Goal: Use online tool/utility: Utilize a website feature to perform a specific function

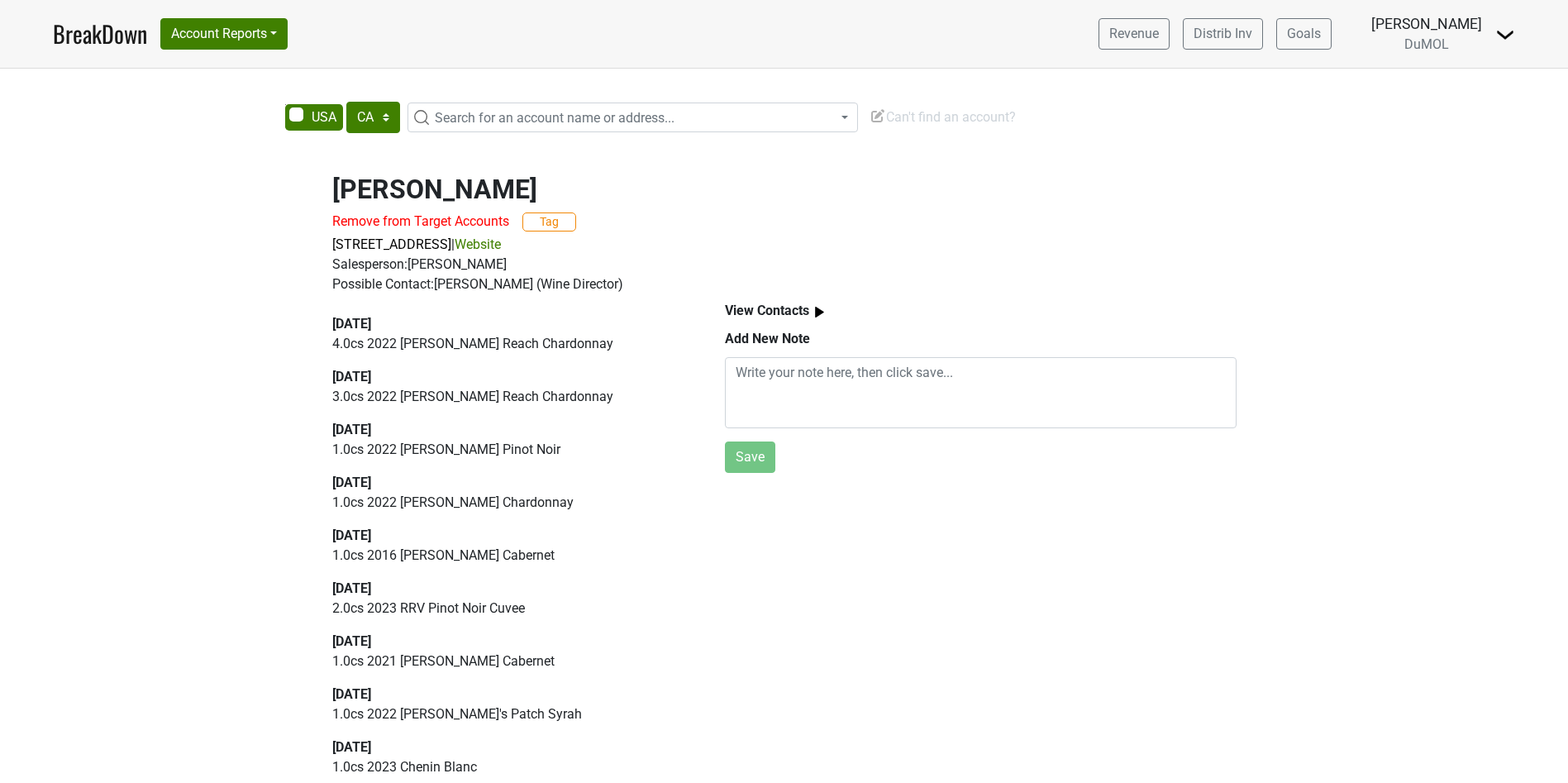
select select "CA"
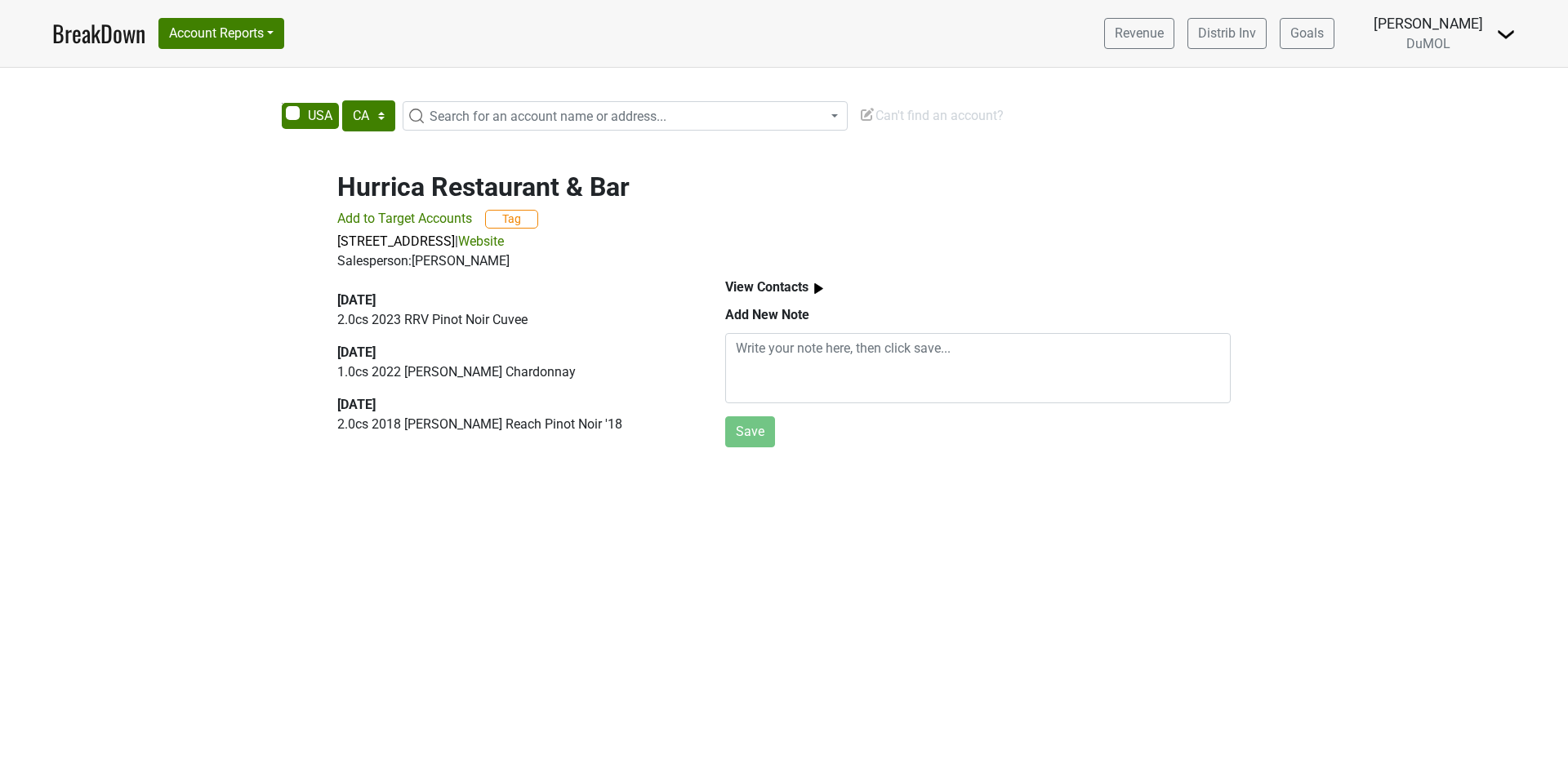
select select "CA"
click at [183, 30] on button "Account Reports" at bounding box center [221, 33] width 126 height 31
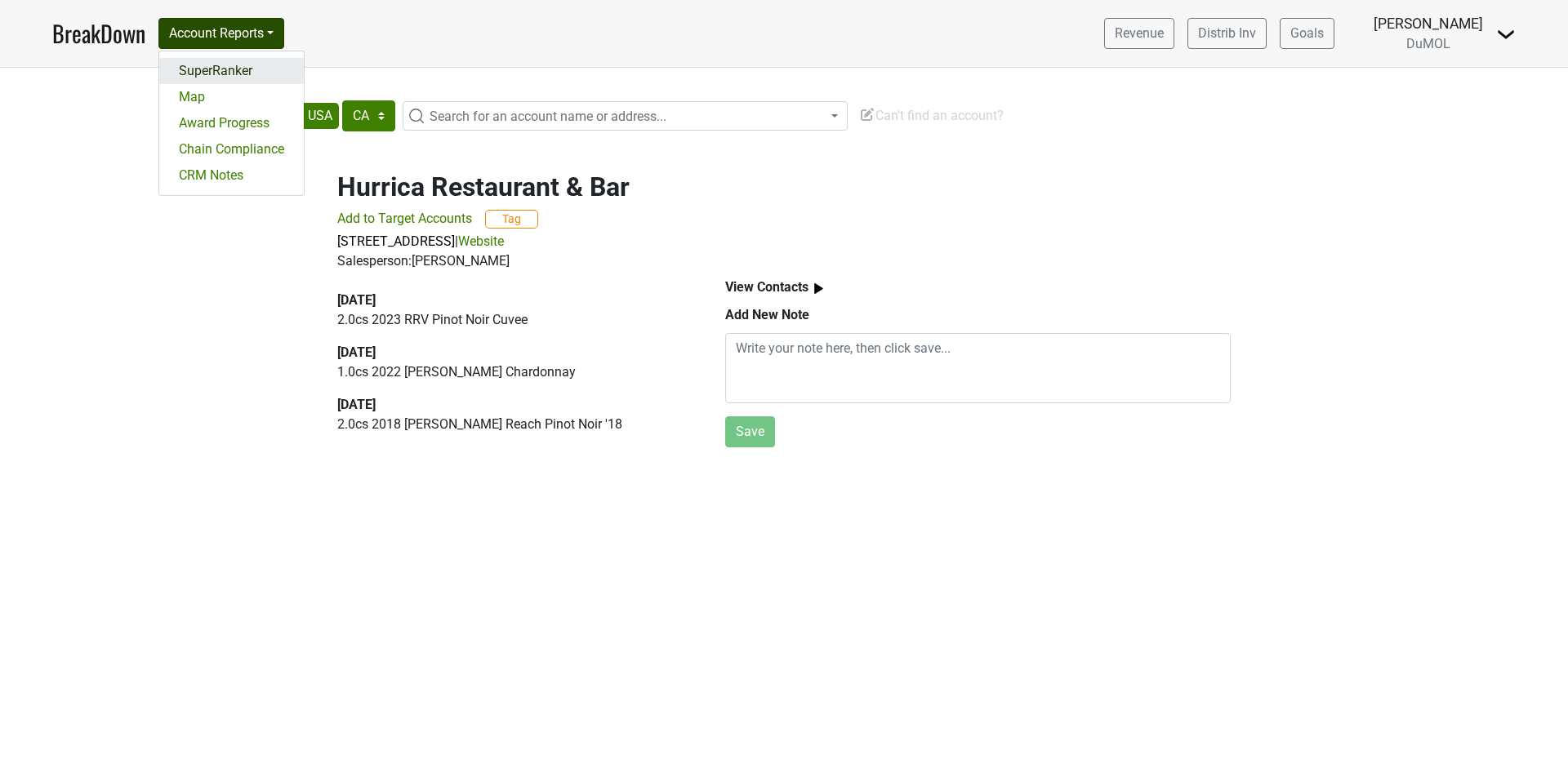
click at [203, 62] on link "SuperRanker" at bounding box center [231, 71] width 145 height 26
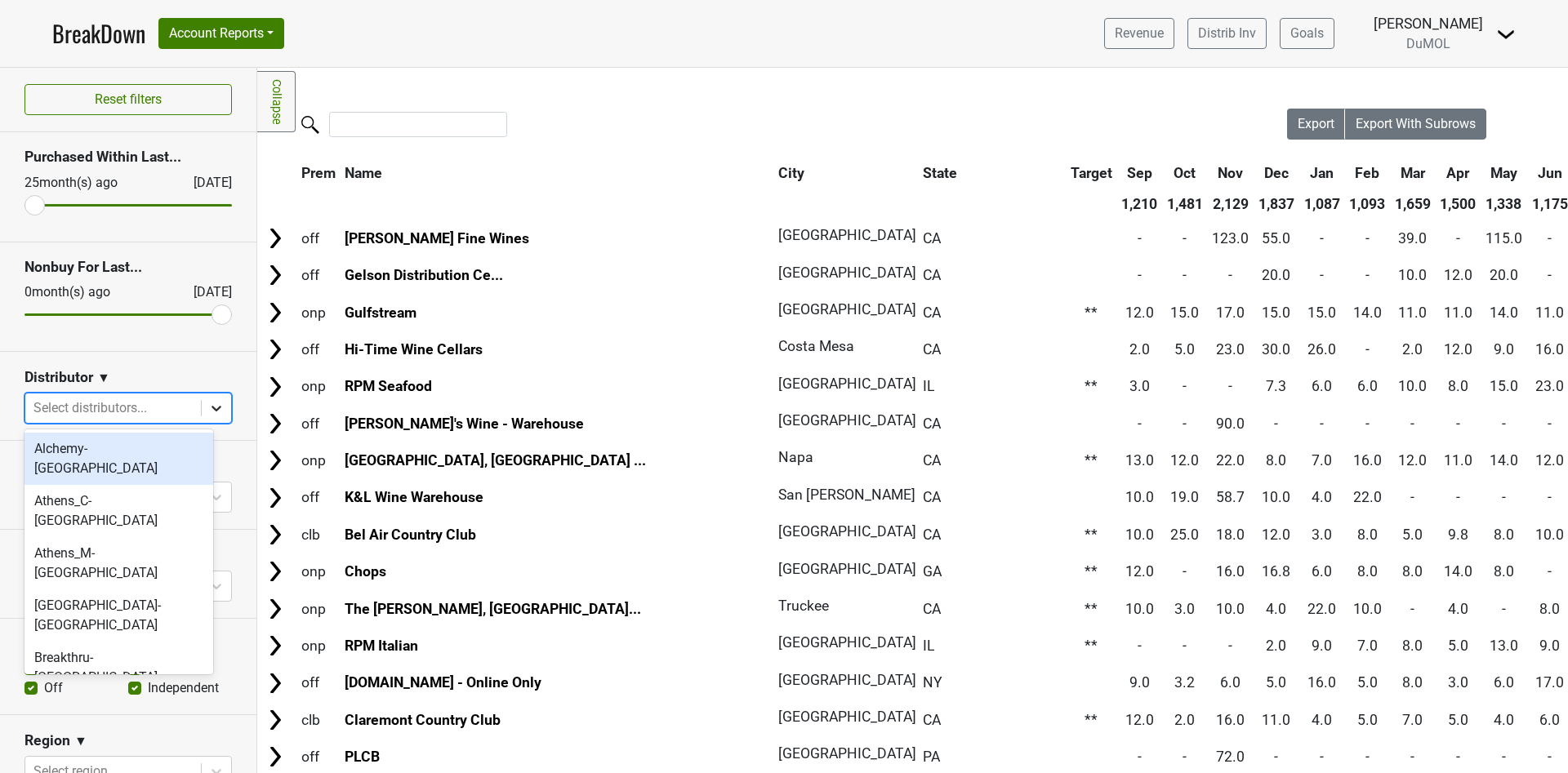
click at [208, 403] on icon at bounding box center [215, 407] width 16 height 16
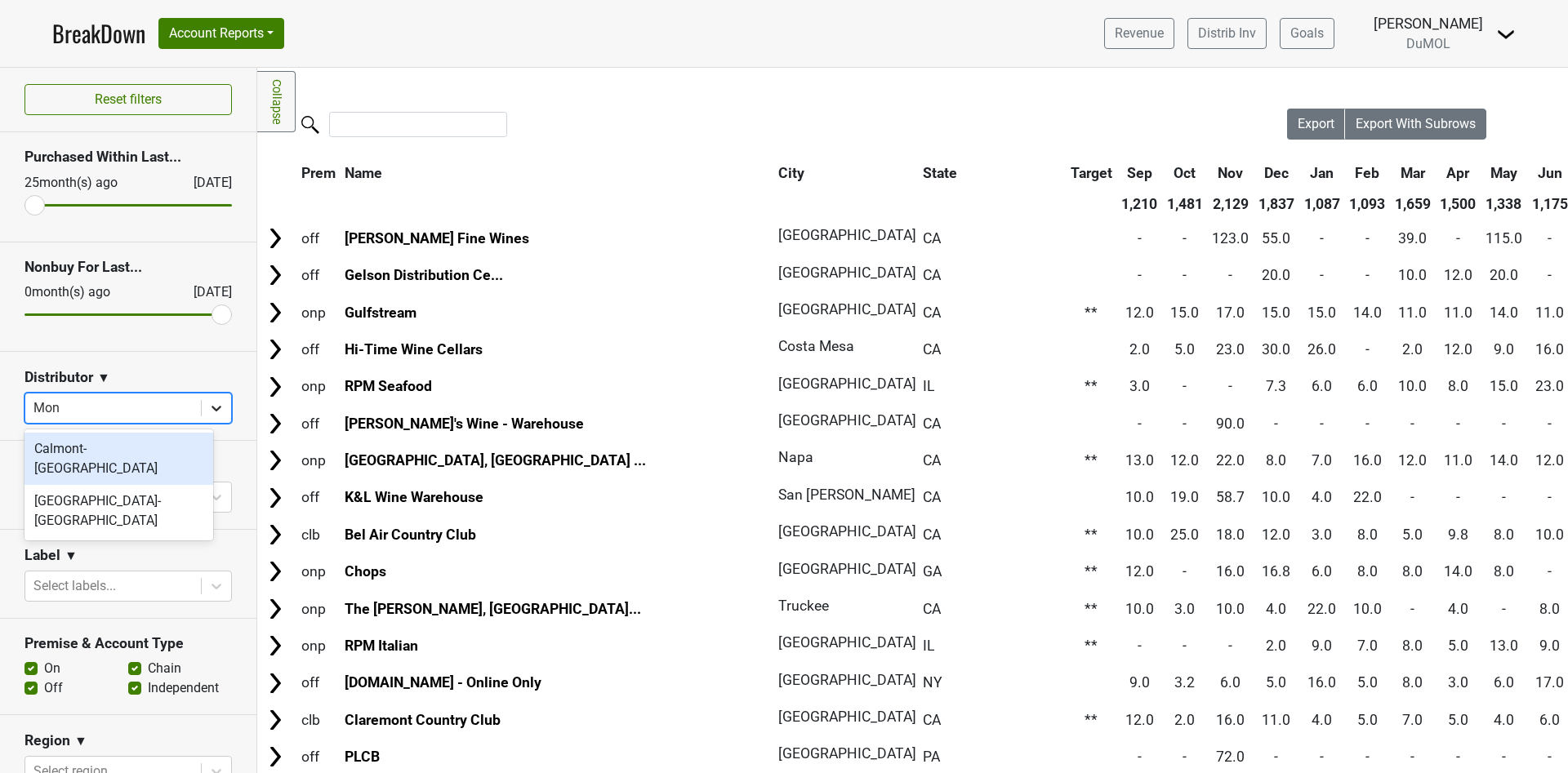
type input "Mont"
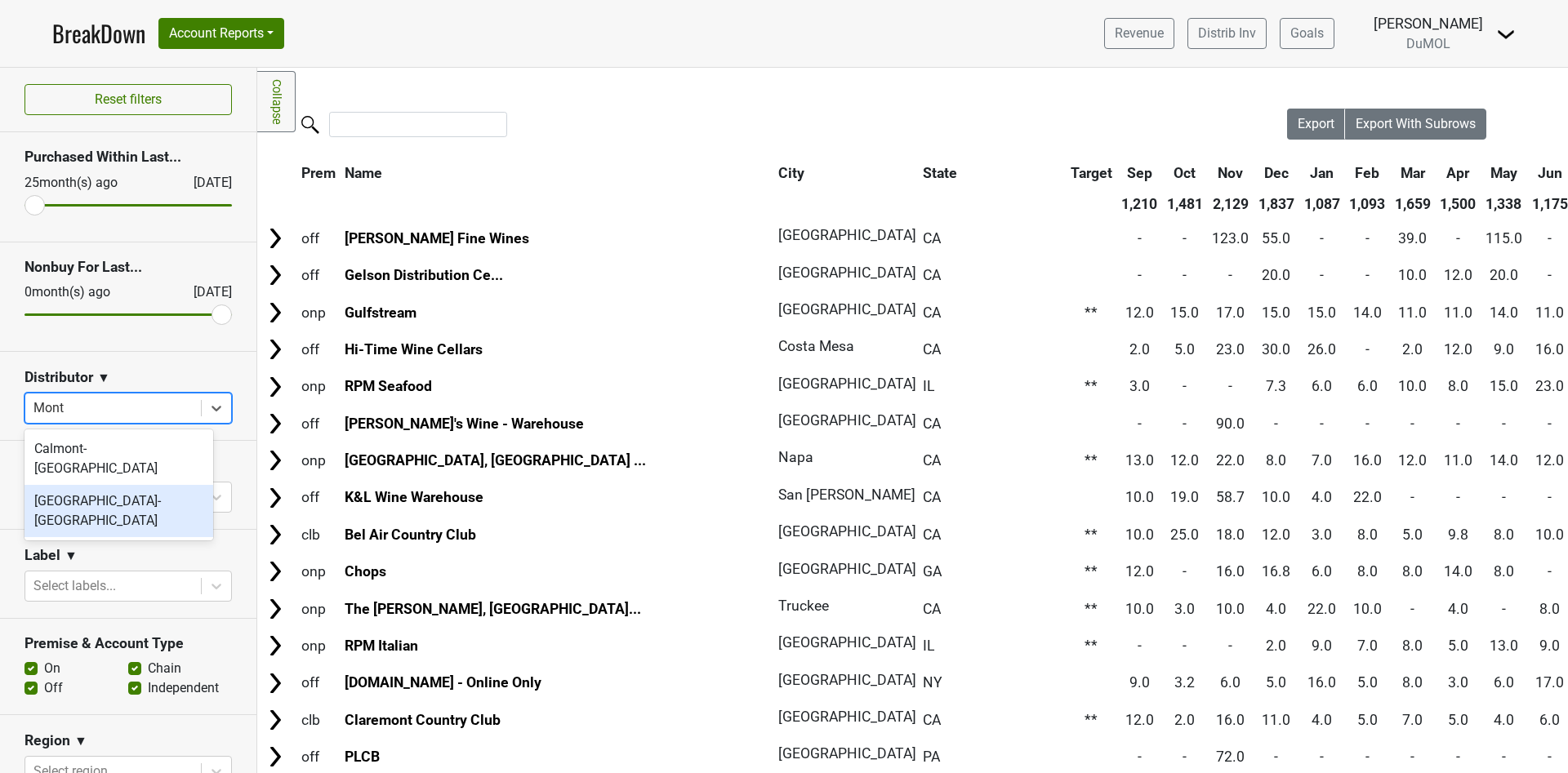
click at [111, 485] on div "[GEOGRAPHIC_DATA]-[GEOGRAPHIC_DATA]" at bounding box center [119, 510] width 189 height 52
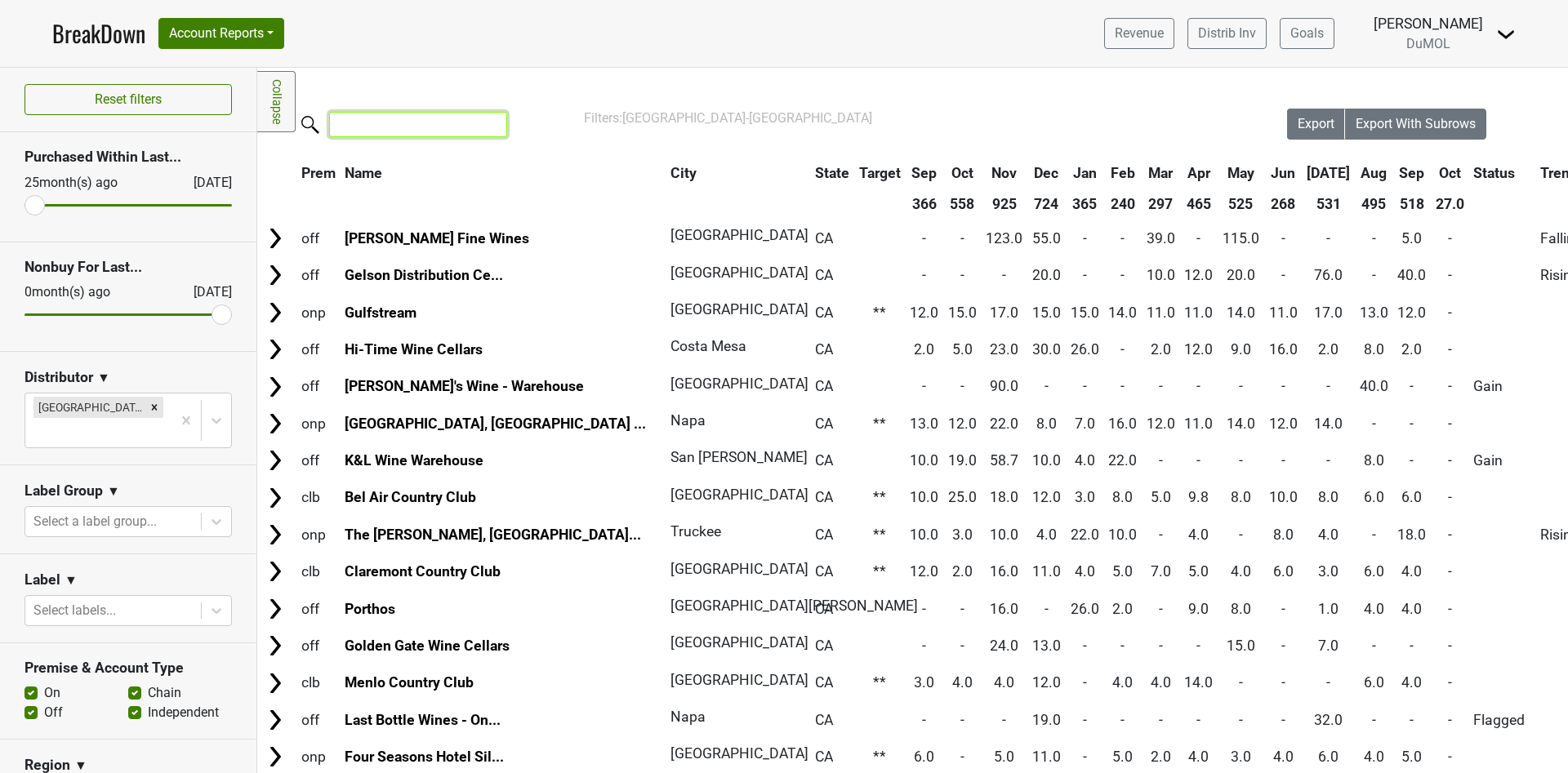
click at [387, 121] on input "search" at bounding box center [418, 124] width 178 height 26
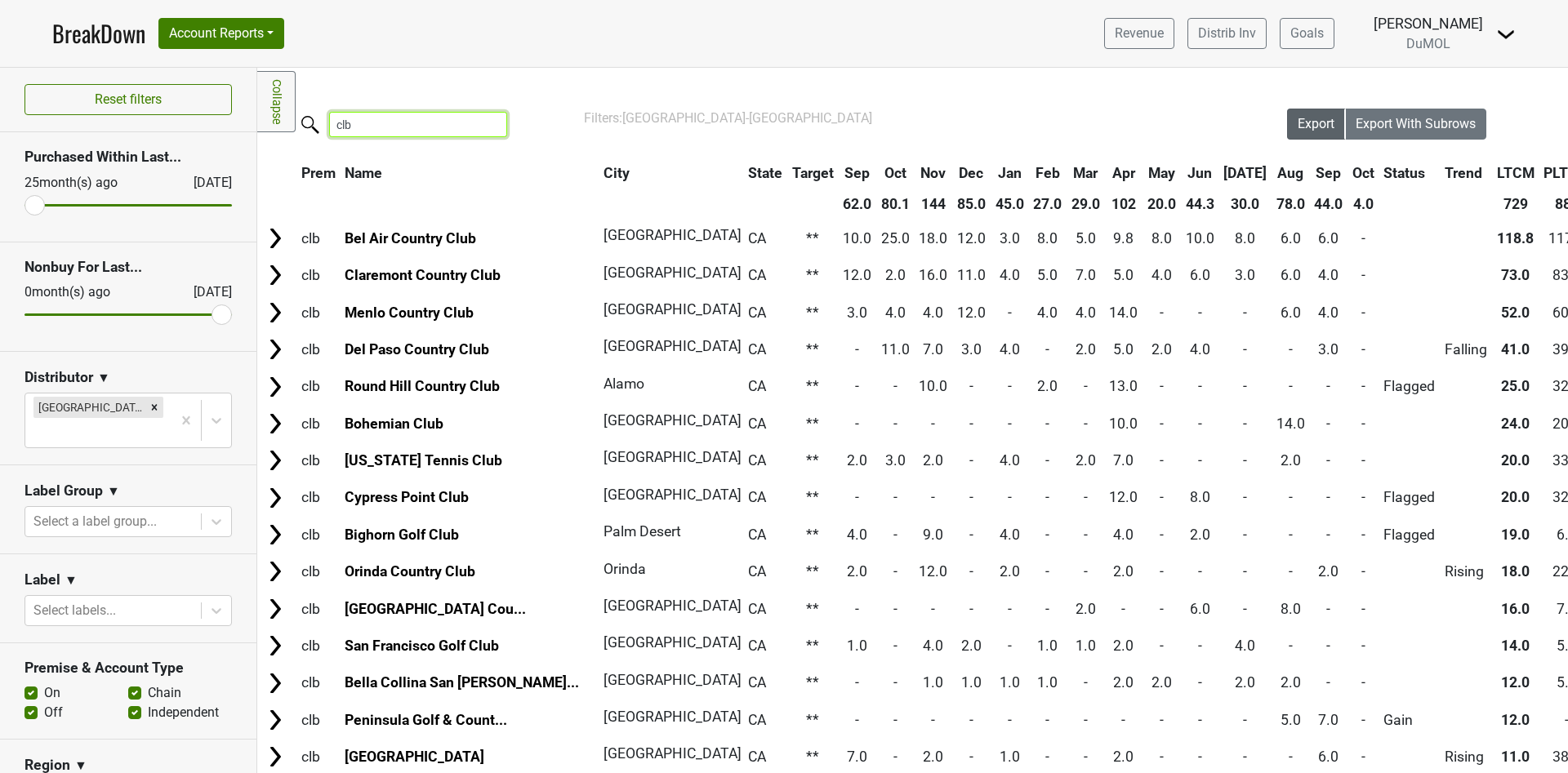
type input "clb"
click at [1298, 129] on span "Export" at bounding box center [1316, 124] width 37 height 15
click at [42, 206] on input "range" at bounding box center [128, 205] width 207 height 3
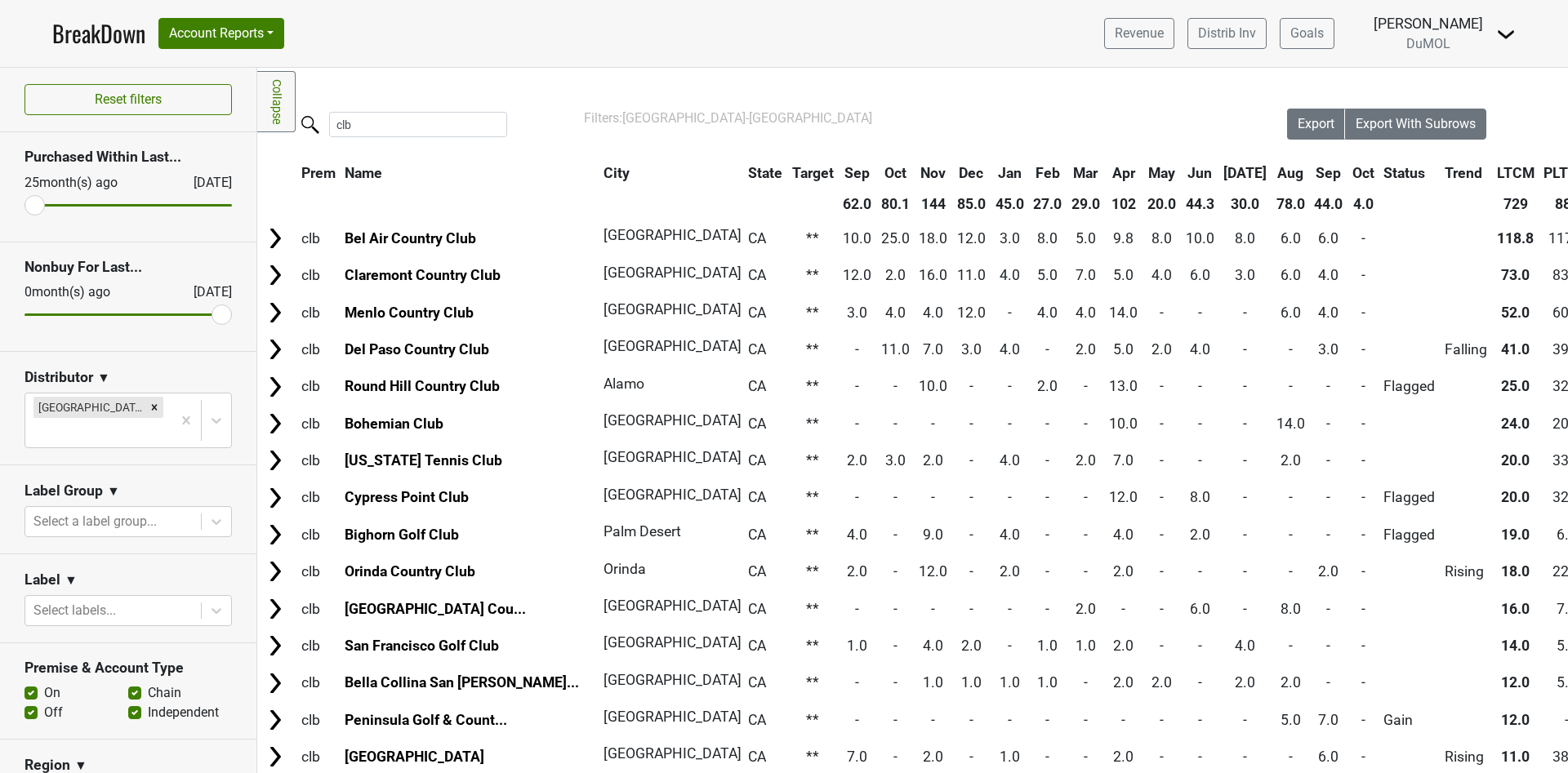
click at [42, 206] on input "range" at bounding box center [128, 205] width 207 height 3
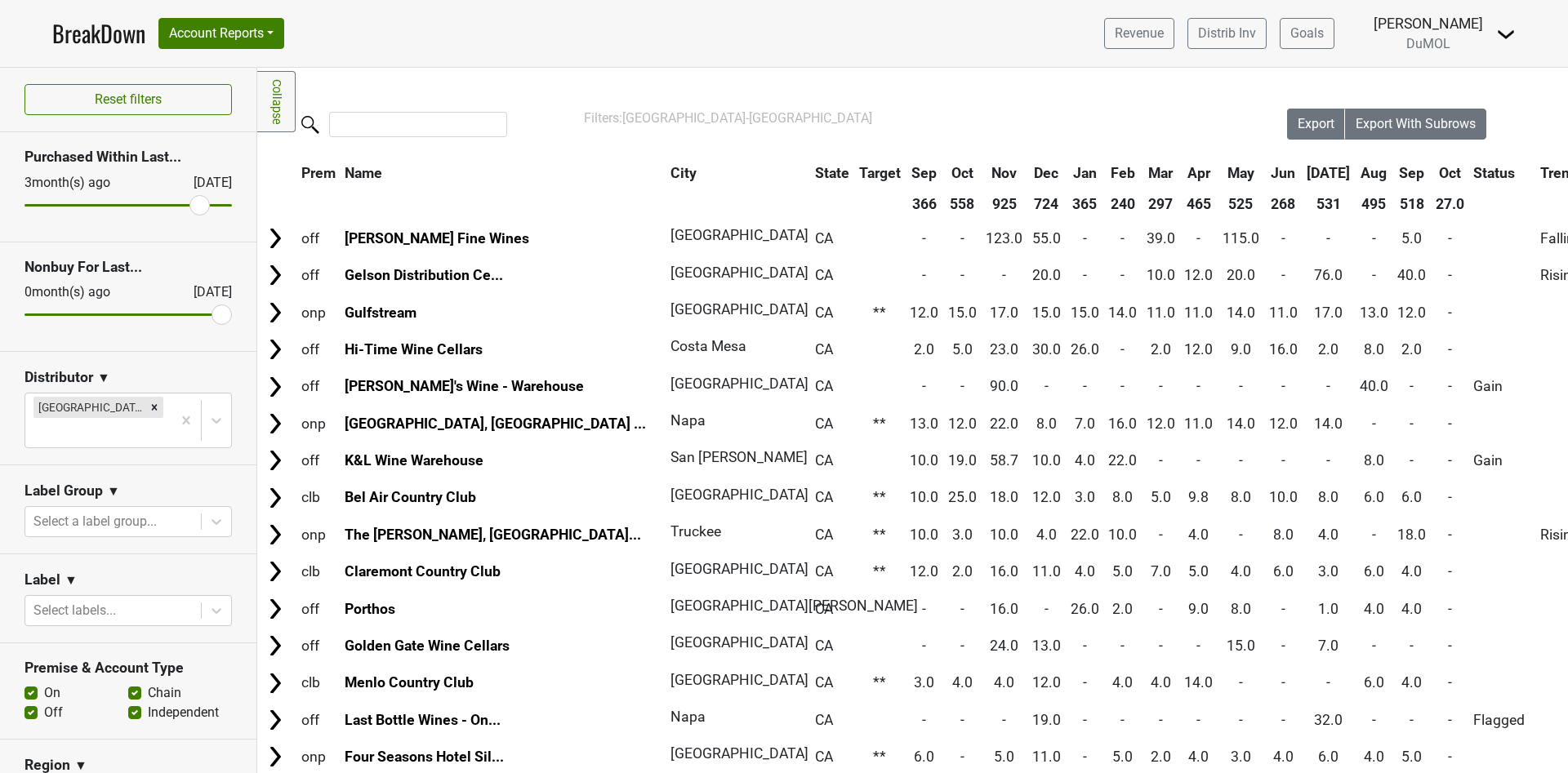
drag, startPoint x: 42, startPoint y: 206, endPoint x: 185, endPoint y: 207, distance: 143.0
type input "3"
click at [185, 207] on input "range" at bounding box center [128, 205] width 207 height 3
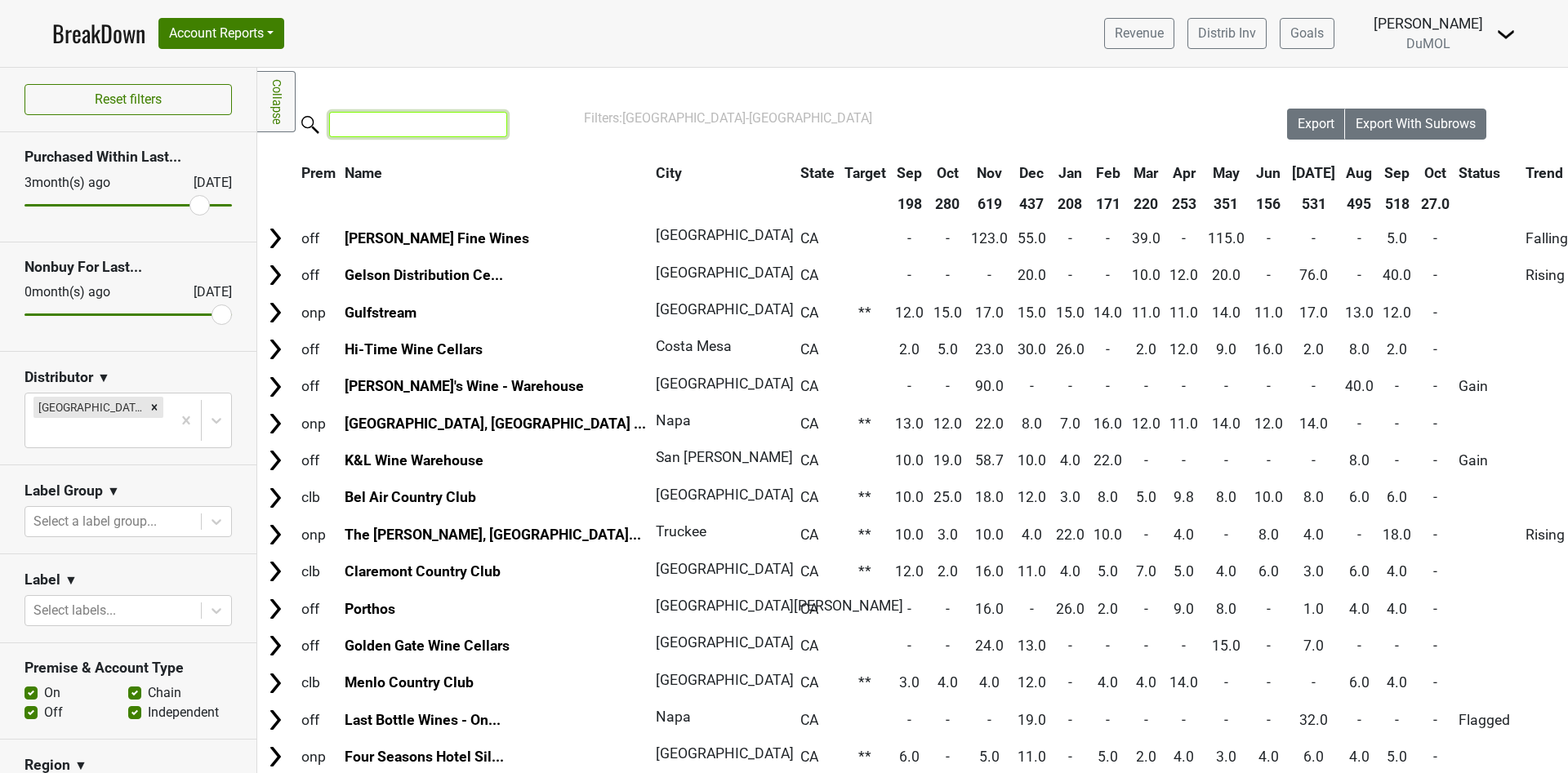
click at [361, 117] on input "search" at bounding box center [418, 124] width 178 height 26
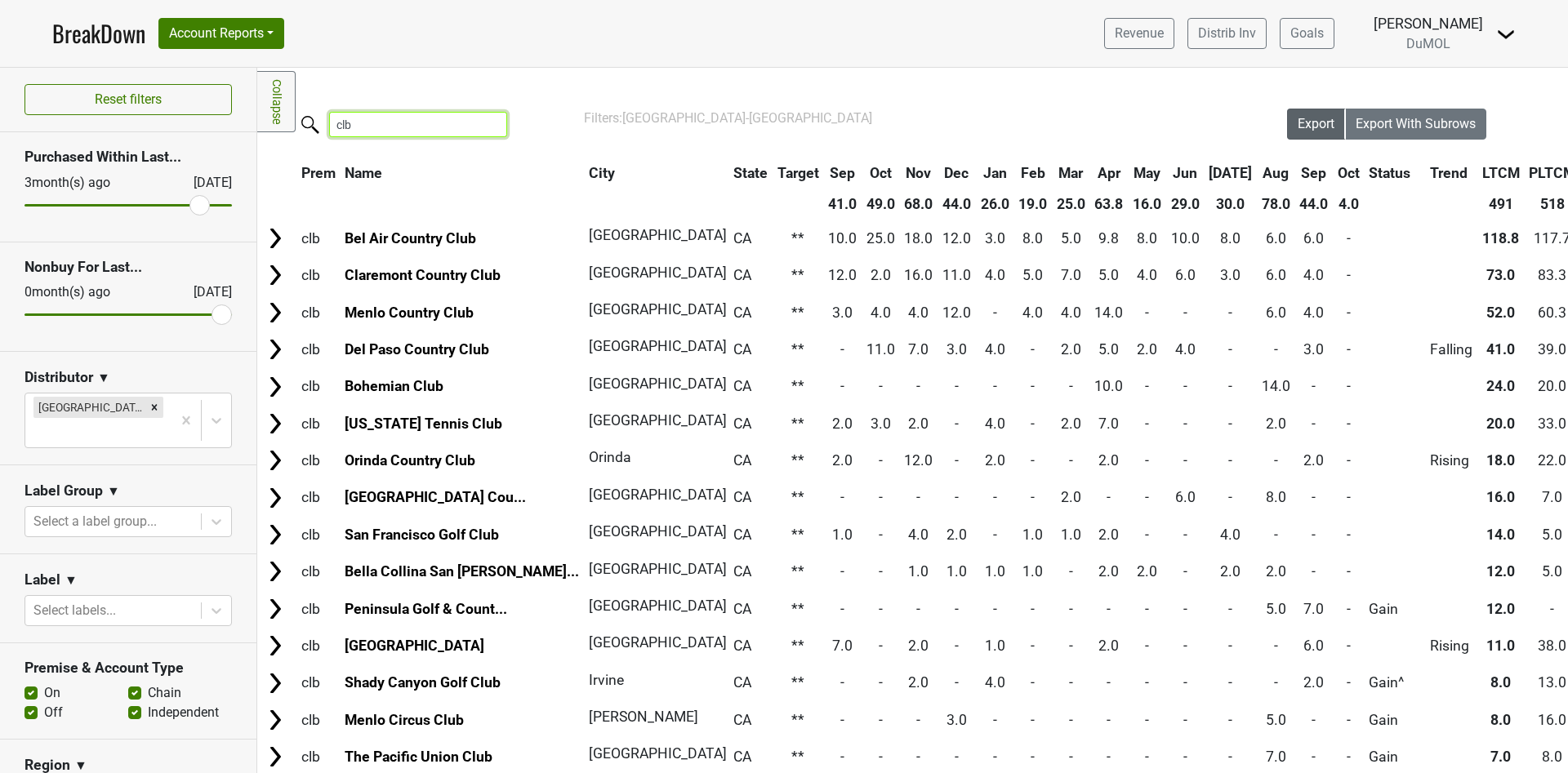
type input "clb"
click at [1295, 112] on button "Export" at bounding box center [1317, 124] width 59 height 31
drag, startPoint x: 185, startPoint y: 205, endPoint x: 210, endPoint y: 206, distance: 25.0
type input "0"
click at [210, 206] on input "range" at bounding box center [128, 205] width 207 height 3
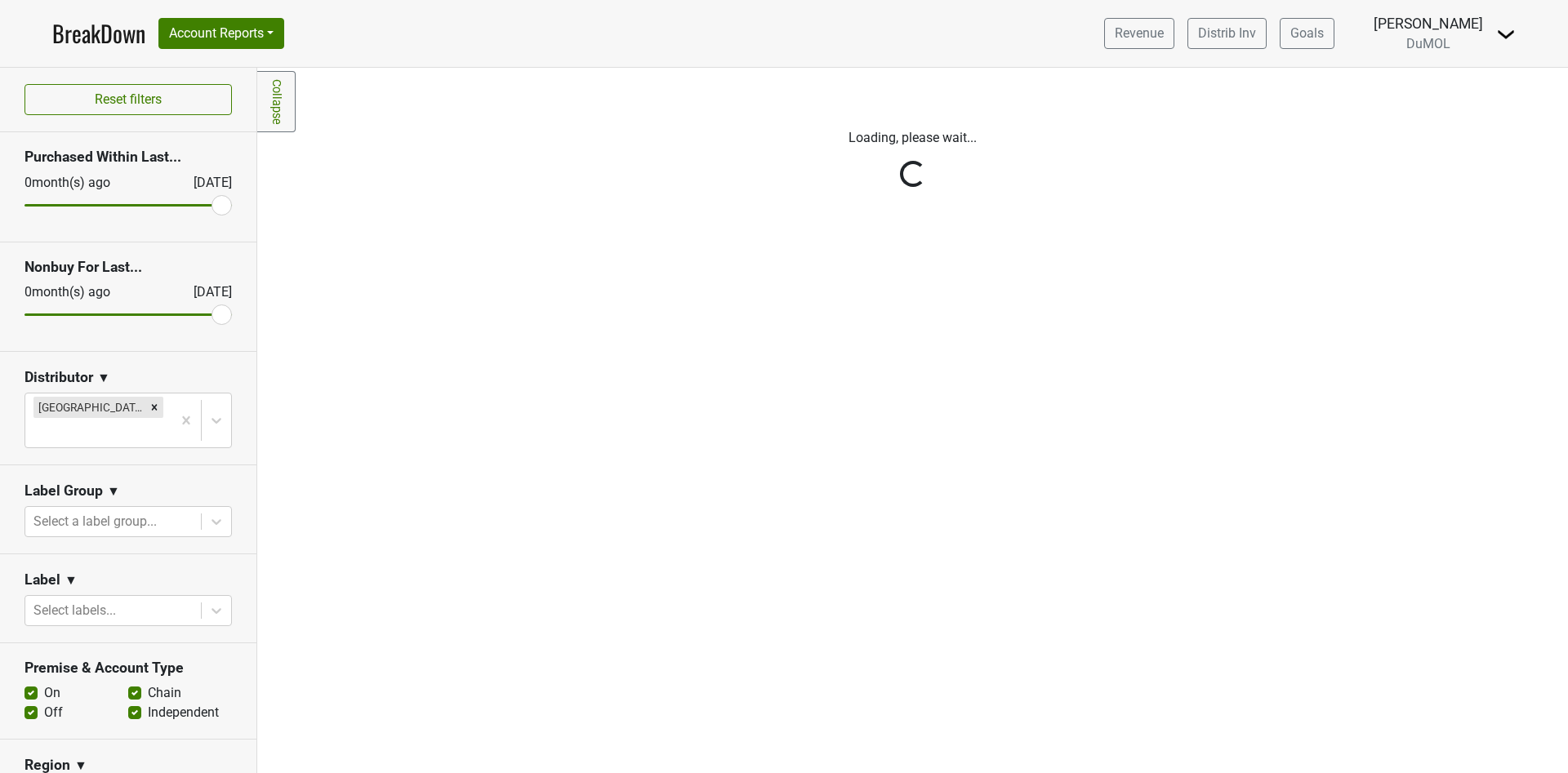
click at [210, 206] on div "Reset filters Purchased Within Last... [DATE] [DATE] Nonbuy For Last... [DATE] …" at bounding box center [129, 421] width 257 height 706
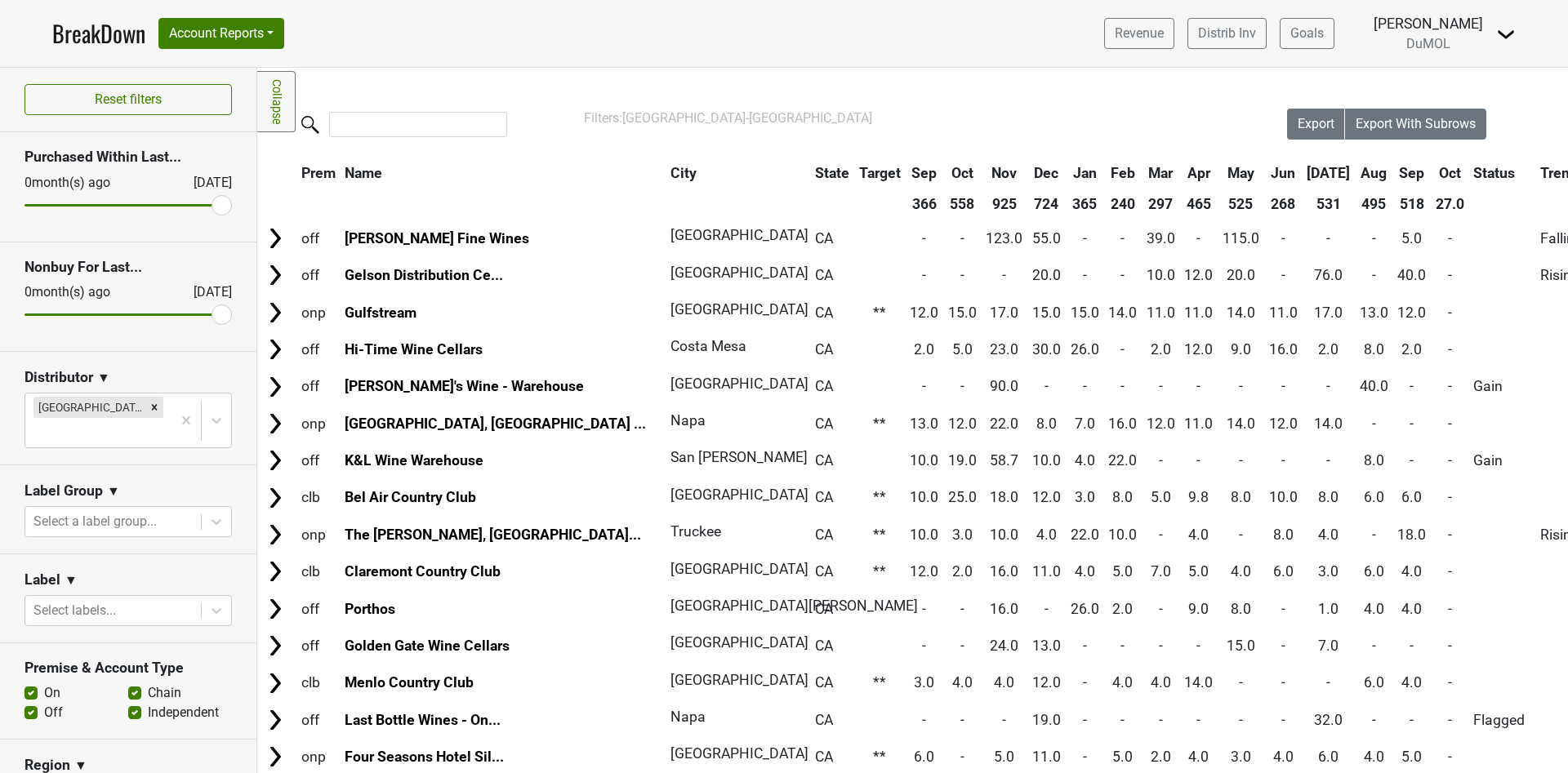
drag, startPoint x: 210, startPoint y: 206, endPoint x: 156, endPoint y: 205, distance: 54.0
click at [156, 205] on div "Reset filters Purchased Within Last... [DATE] [DATE] Nonbuy For Last... [DATE] …" at bounding box center [129, 421] width 257 height 706
drag, startPoint x: 201, startPoint y: 313, endPoint x: 161, endPoint y: 311, distance: 40.0
type input "3"
click at [161, 314] on input "range" at bounding box center [128, 315] width 207 height 3
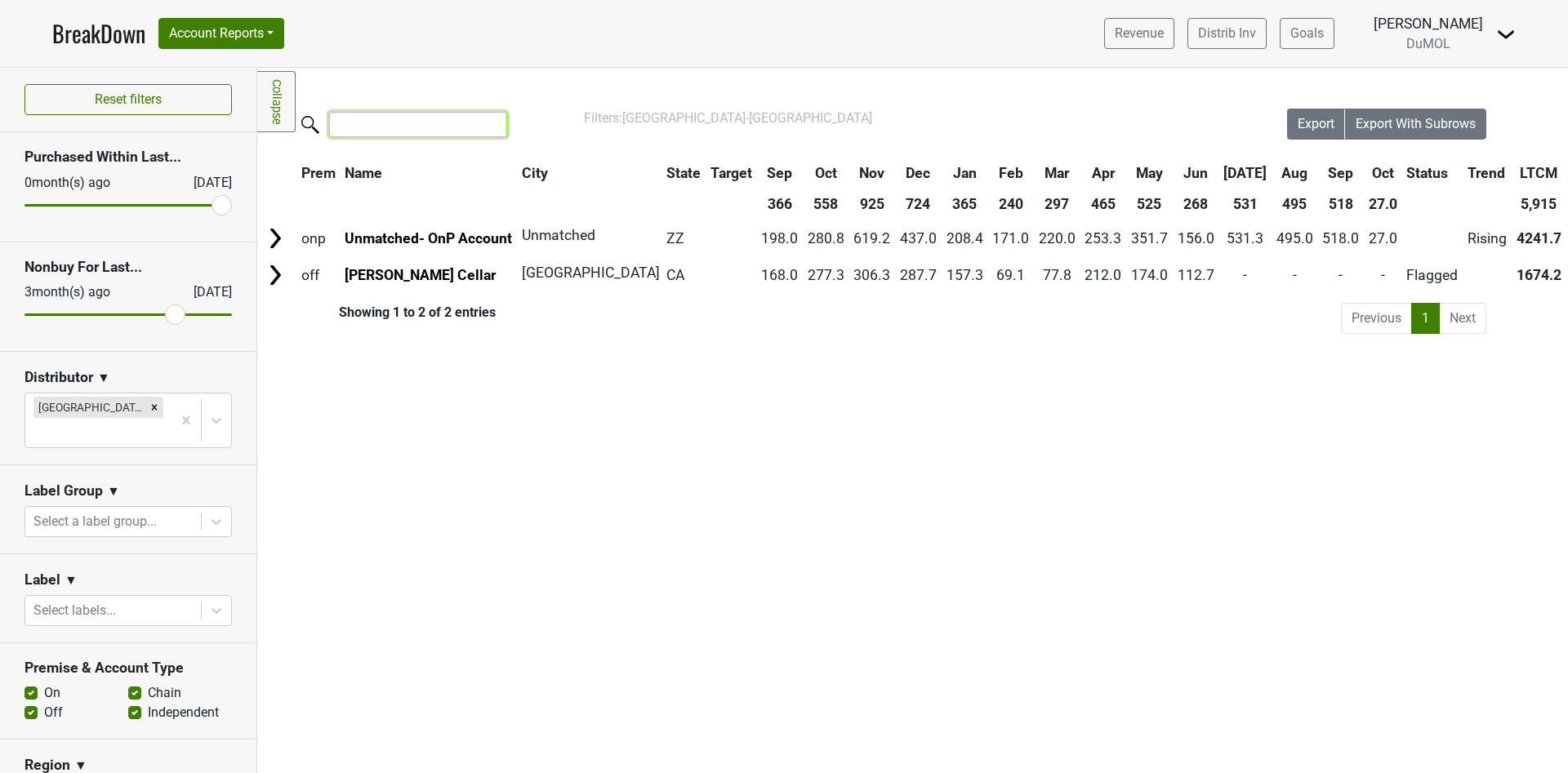
click at [385, 125] on input "search" at bounding box center [418, 124] width 178 height 26
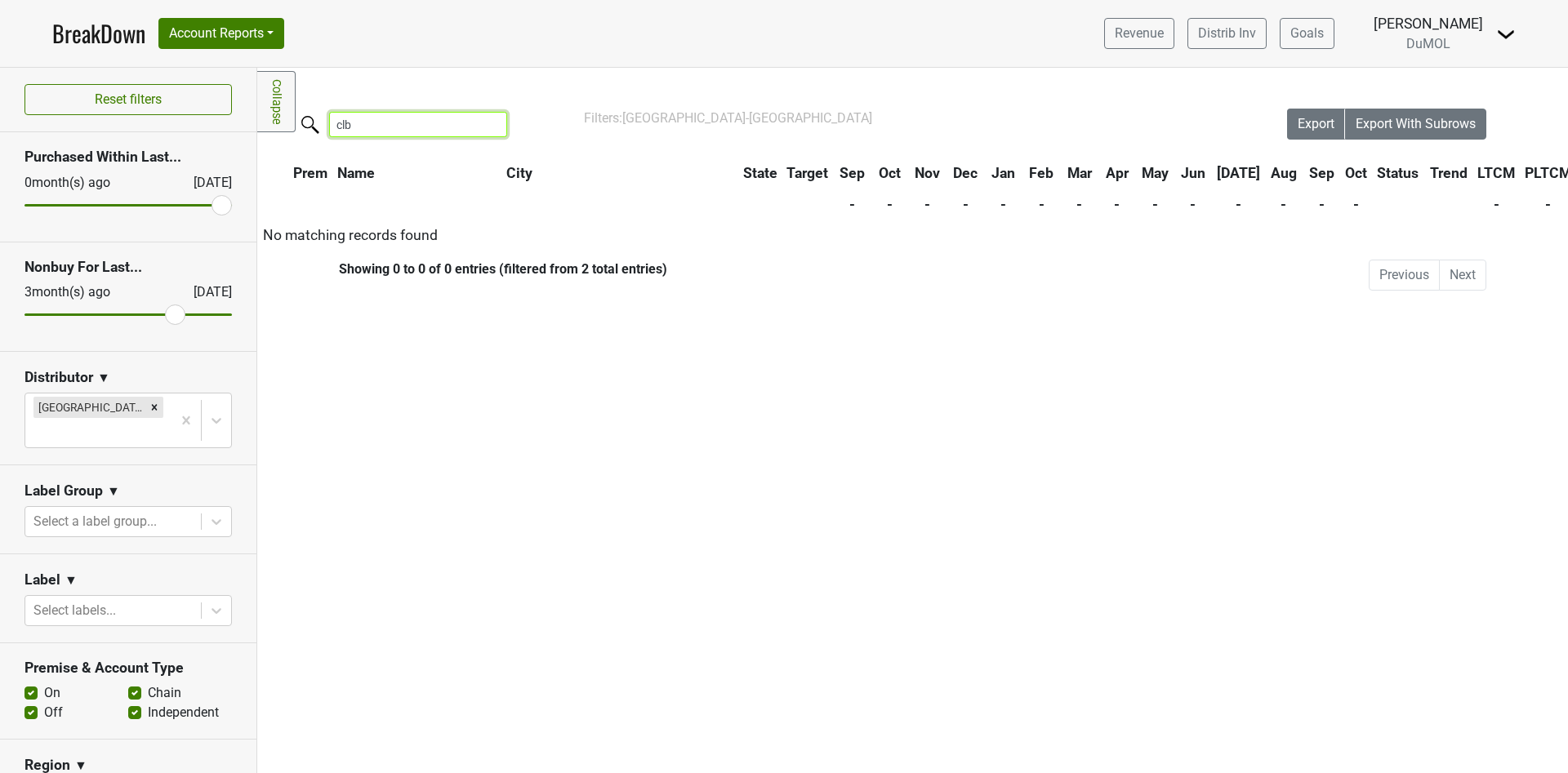
type input "clb"
drag, startPoint x: 164, startPoint y: 316, endPoint x: 113, endPoint y: 319, distance: 51.1
click at [113, 316] on input "range" at bounding box center [128, 315] width 207 height 3
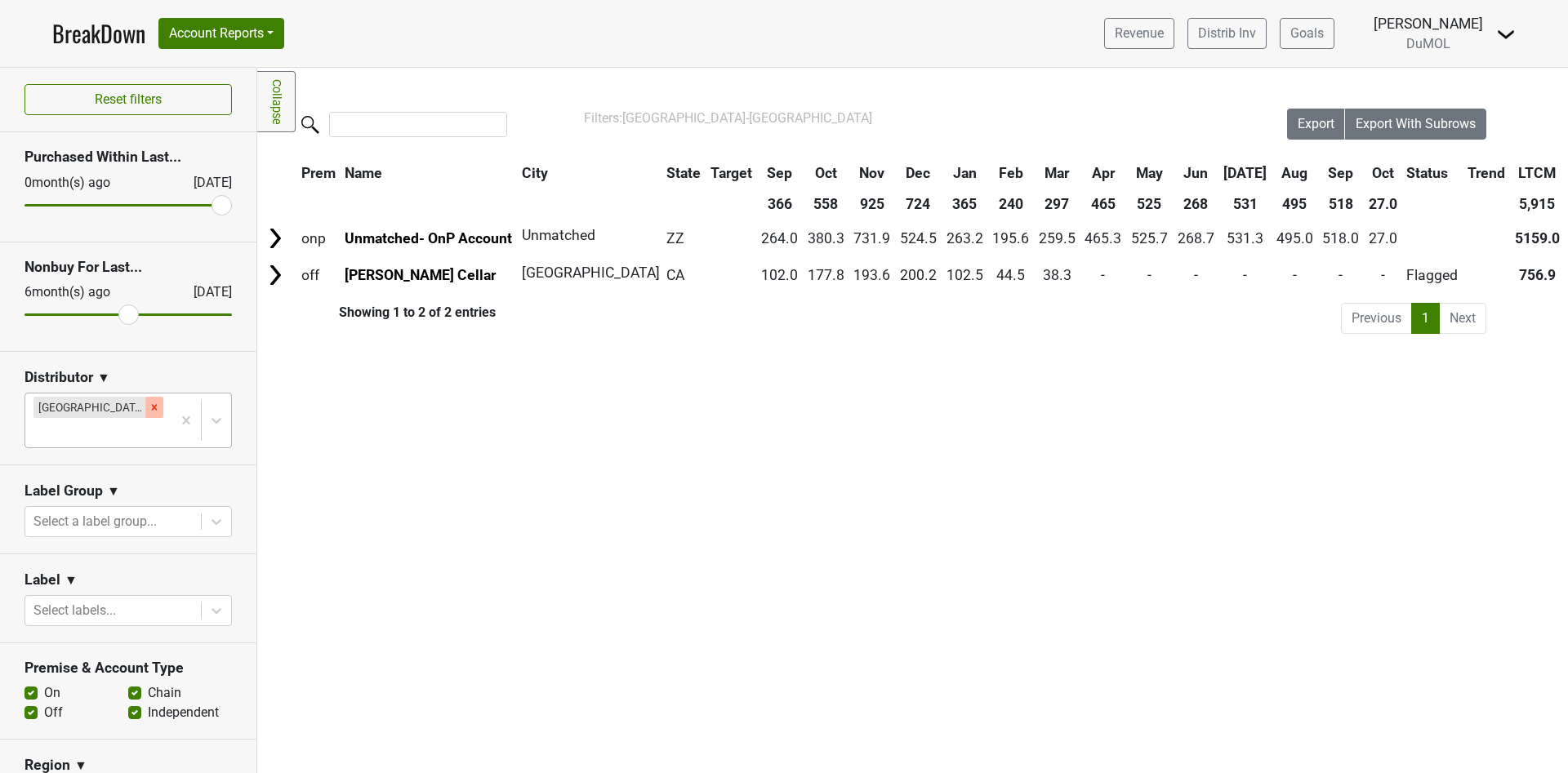
click at [148, 404] on icon "Remove Monterey-CA" at bounding box center [154, 407] width 11 height 11
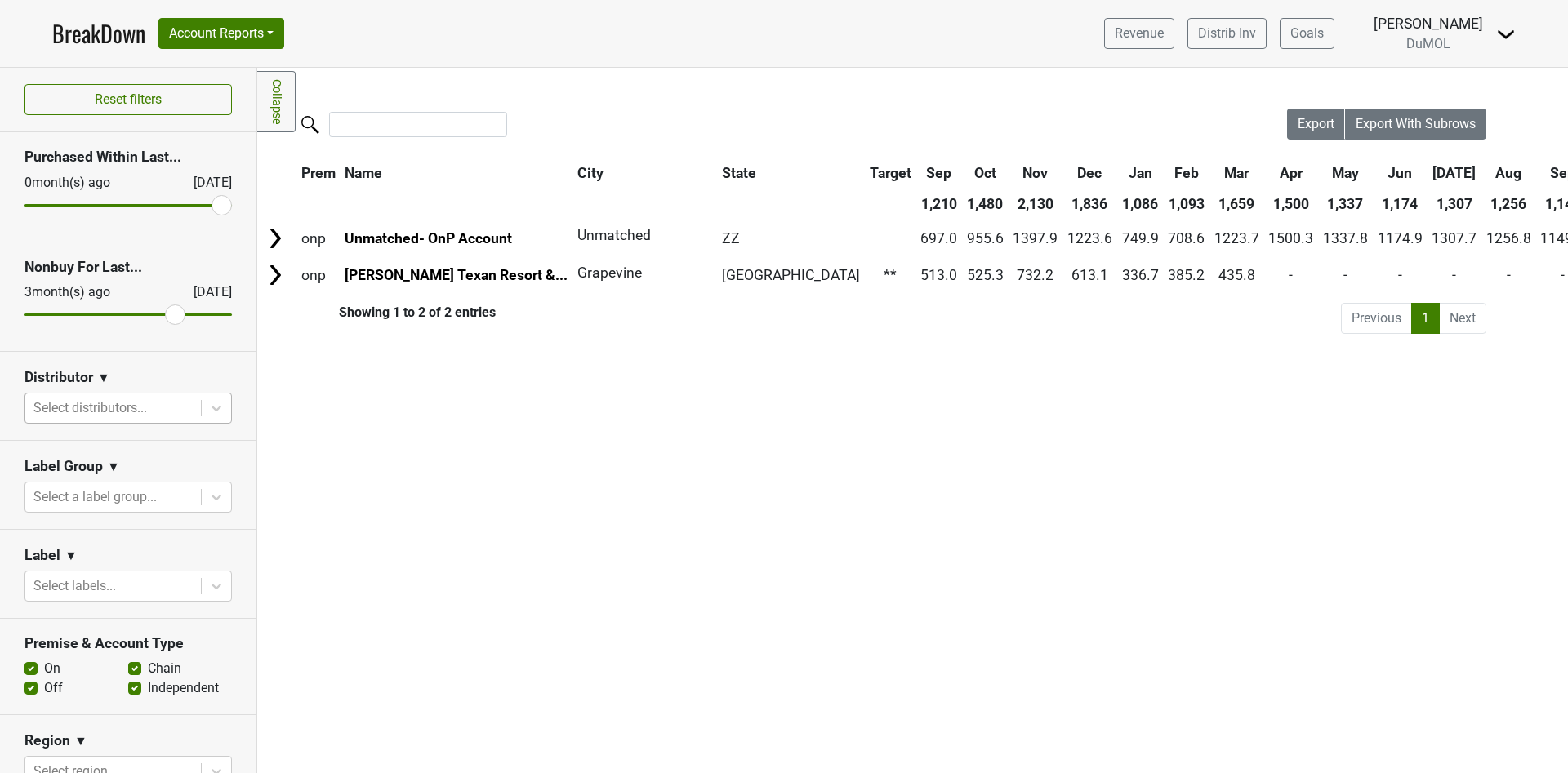
drag, startPoint x: 119, startPoint y: 303, endPoint x: 159, endPoint y: 303, distance: 40.0
type input "3"
click at [159, 314] on input "range" at bounding box center [128, 315] width 207 height 3
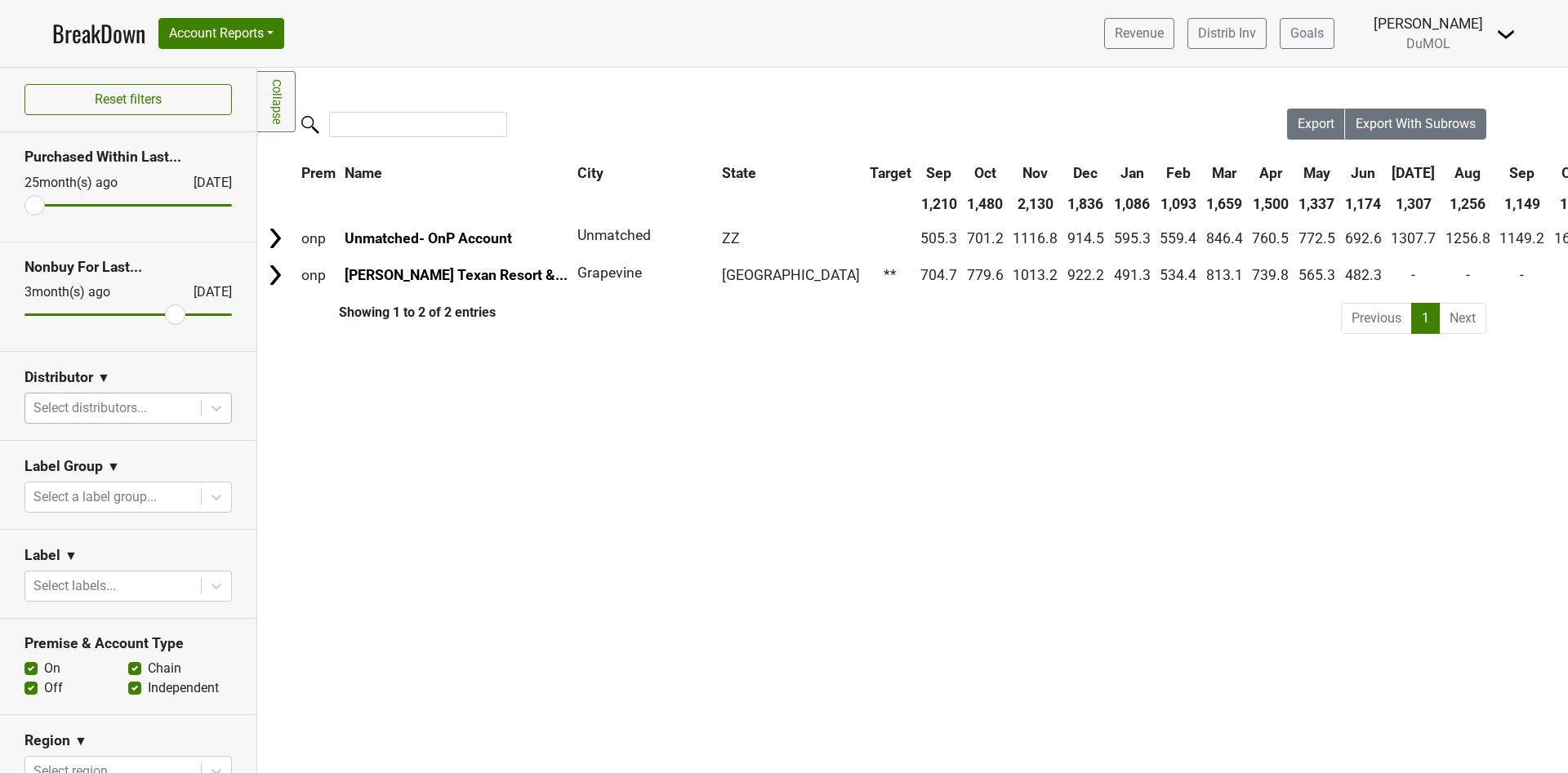
drag, startPoint x: 201, startPoint y: 201, endPoint x: 21, endPoint y: 219, distance: 180.9
type input "25"
click at [25, 207] on input "range" at bounding box center [128, 205] width 207 height 3
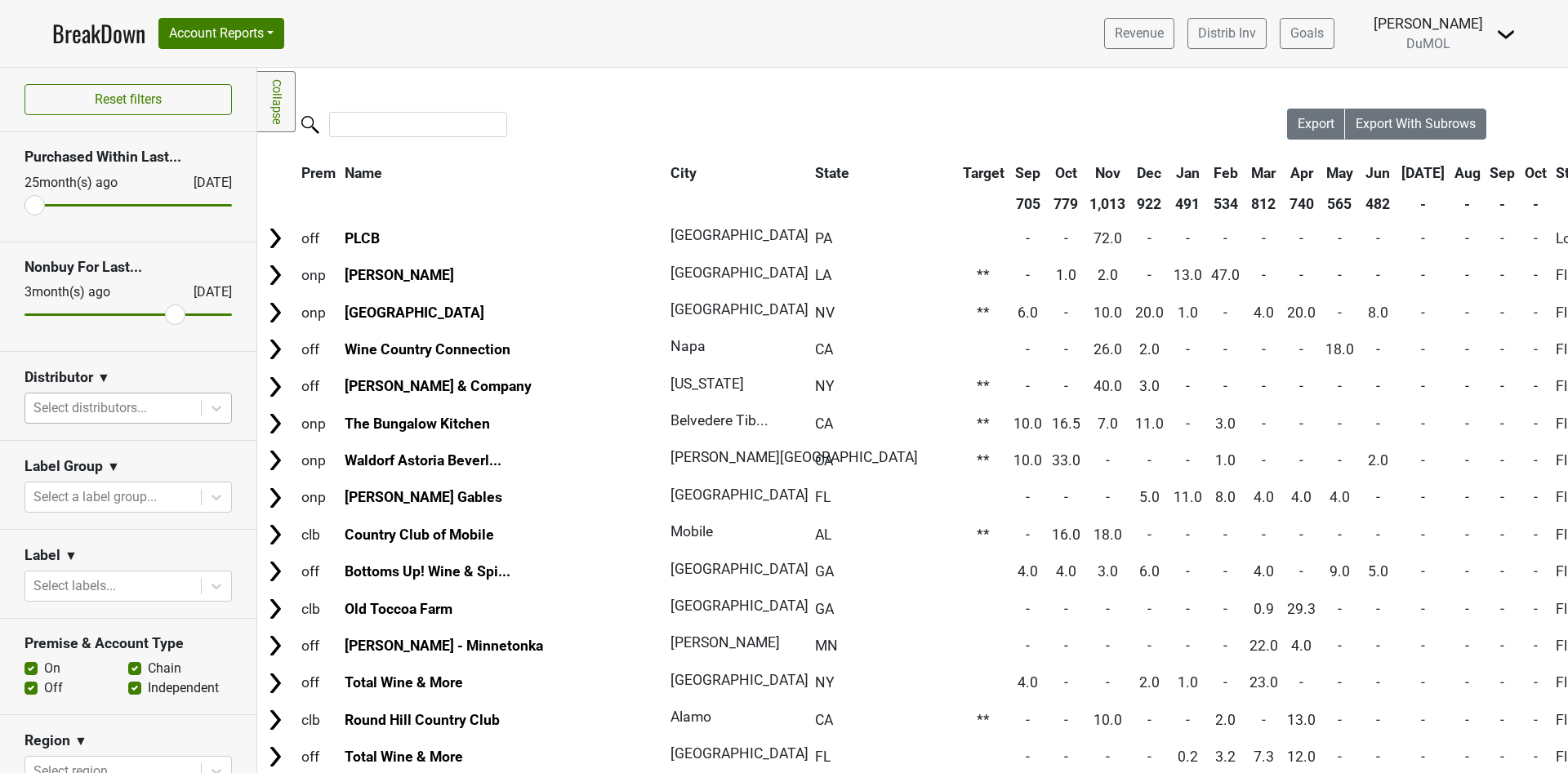
click at [152, 408] on div at bounding box center [112, 408] width 159 height 23
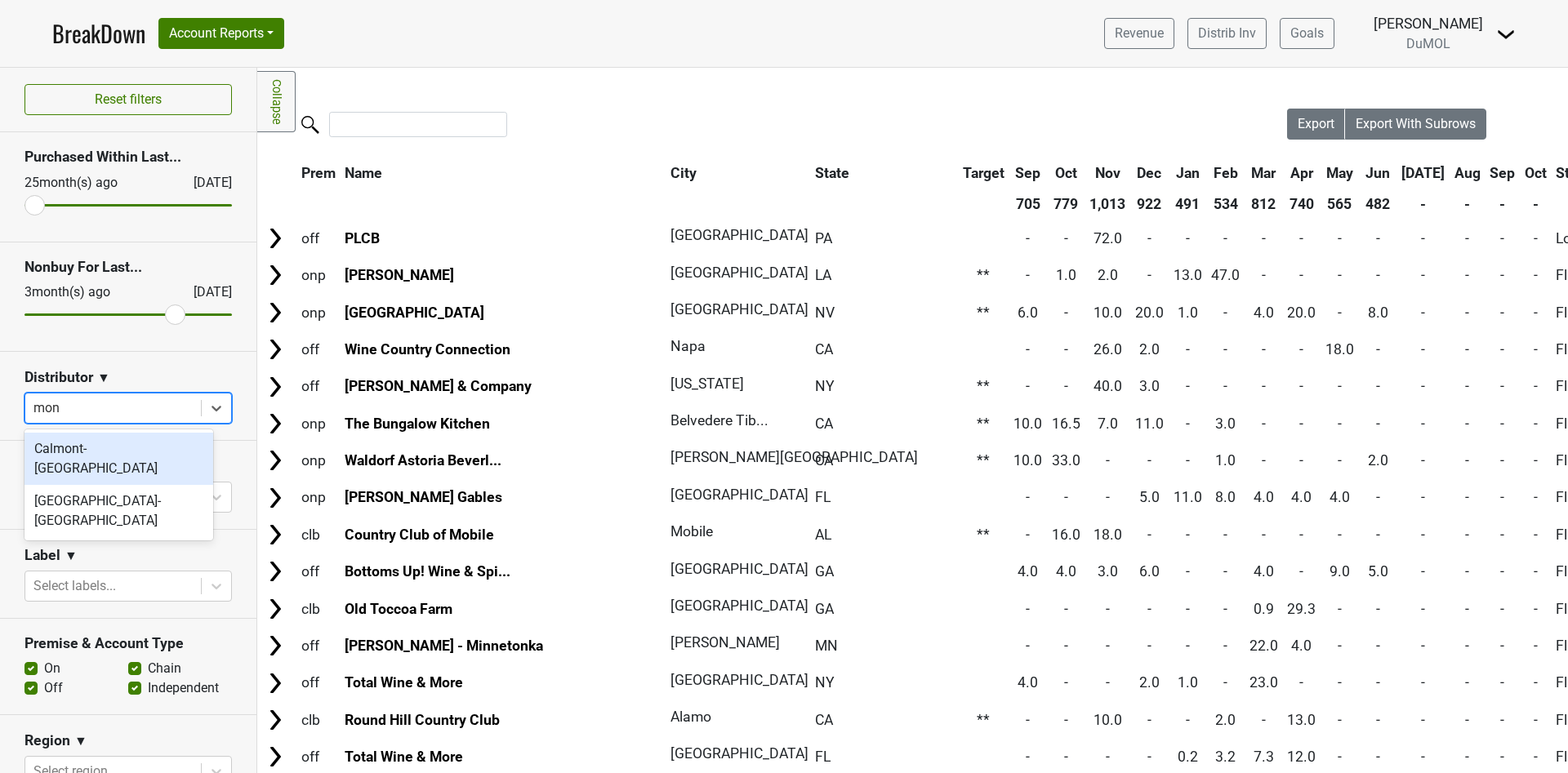
type input "mont"
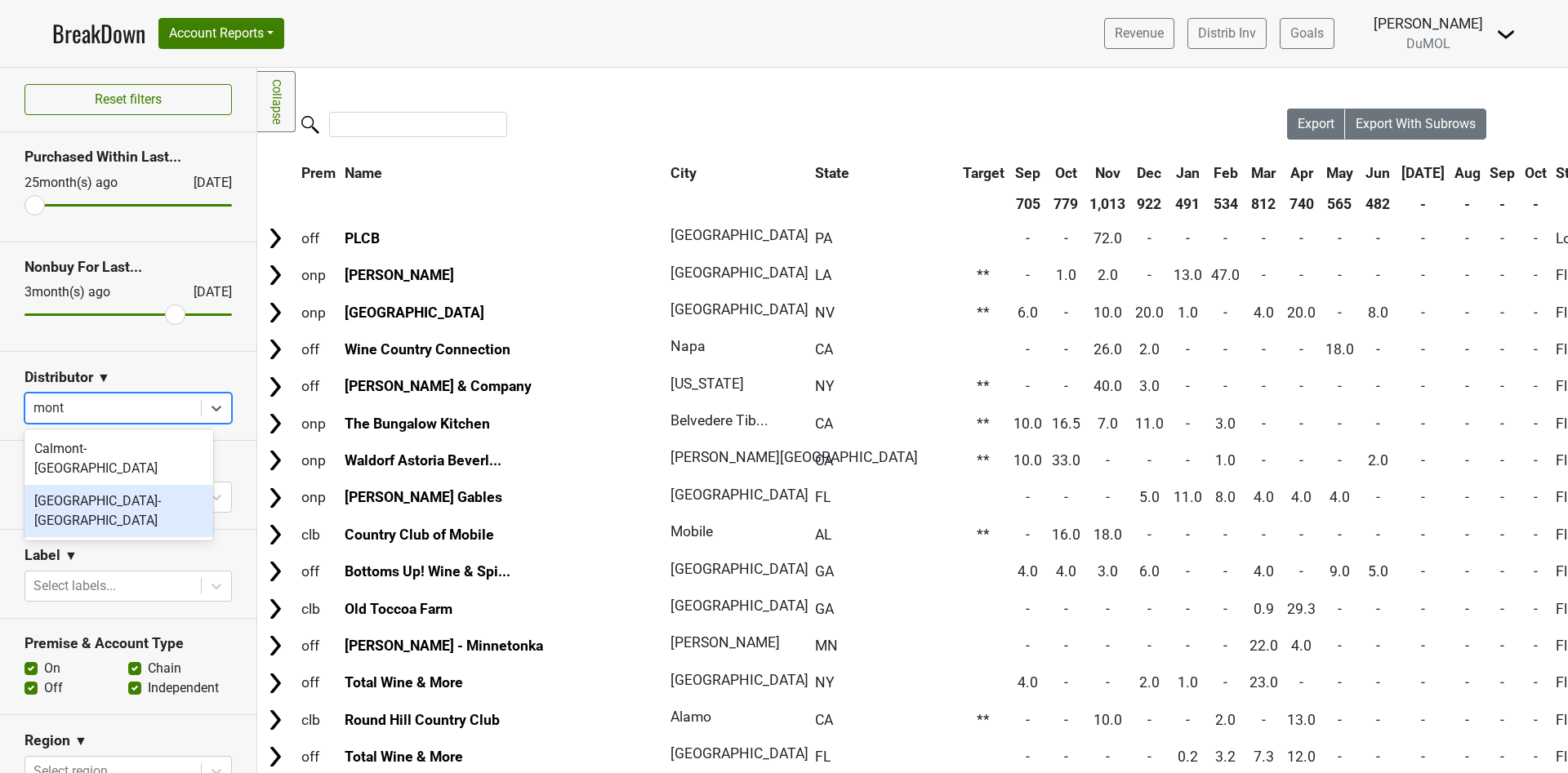
click at [123, 486] on div "[GEOGRAPHIC_DATA]-[GEOGRAPHIC_DATA]" at bounding box center [119, 510] width 189 height 52
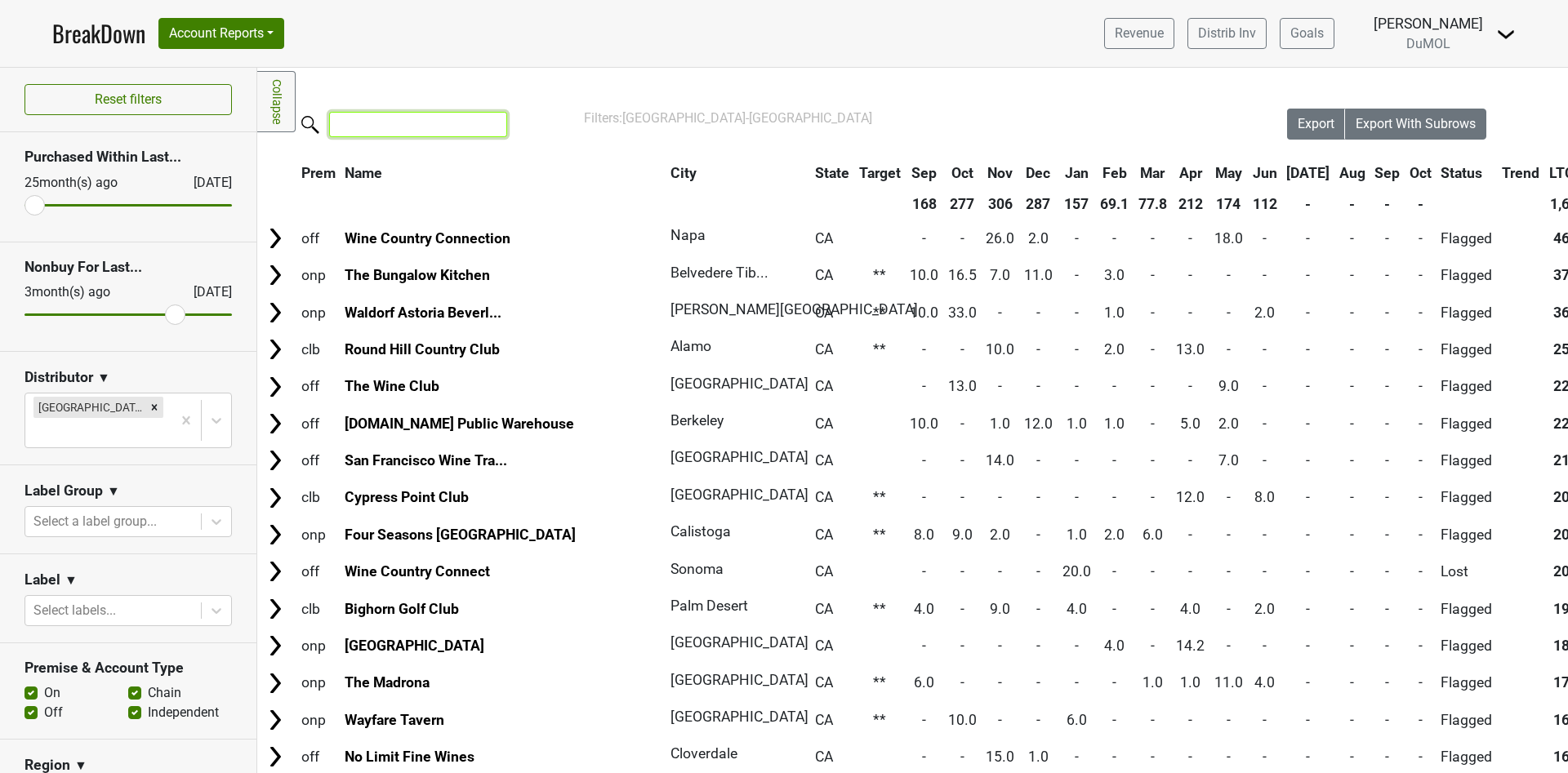
click at [439, 121] on input "search" at bounding box center [418, 124] width 178 height 26
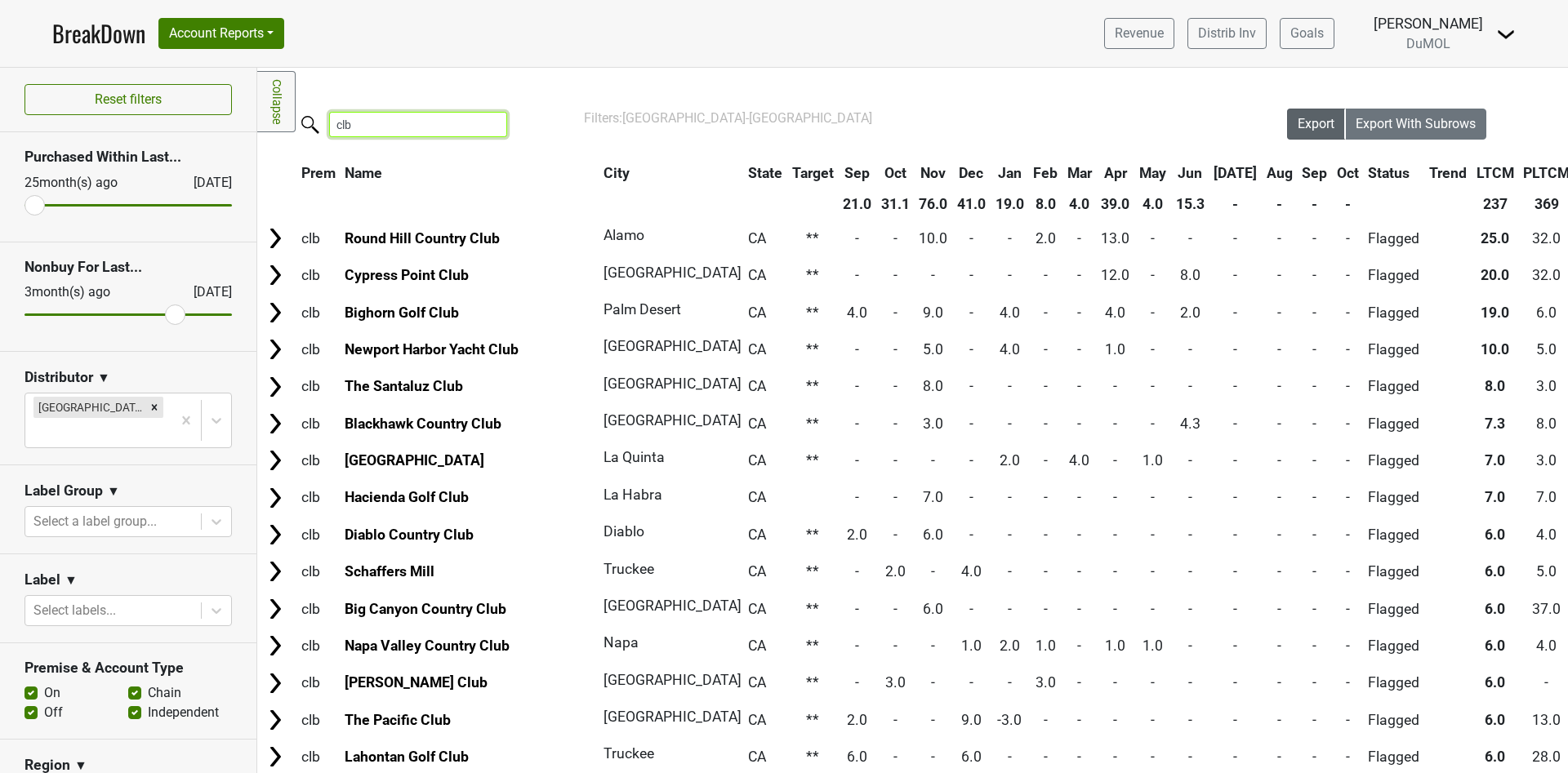
type input "clb"
click at [1298, 126] on span "Export" at bounding box center [1316, 124] width 37 height 15
click at [43, 226] on section "Purchased Within Last... [DATE] [DATE]" at bounding box center [128, 187] width 256 height 110
click at [37, 204] on input "range" at bounding box center [128, 205] width 207 height 3
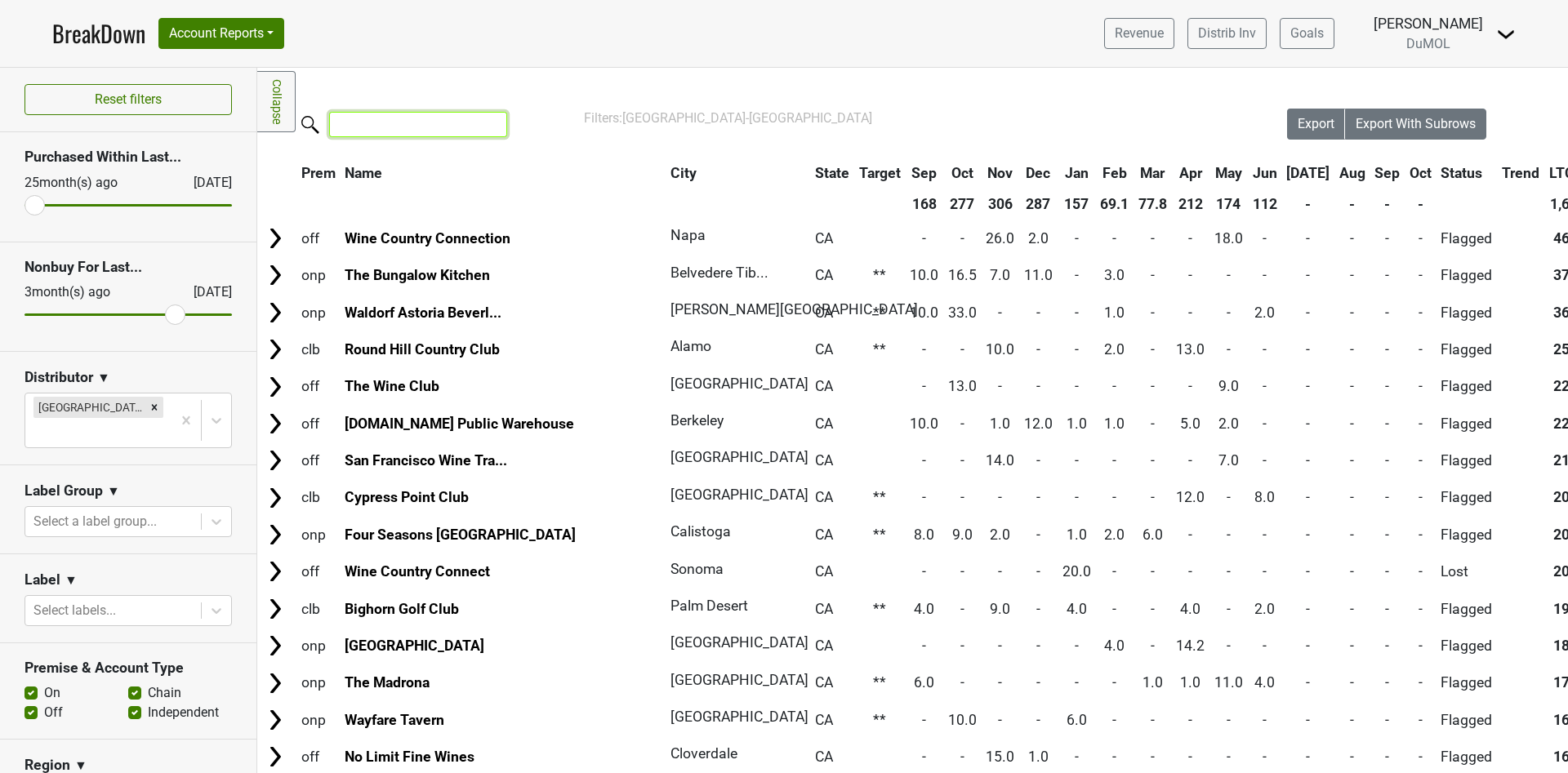
click at [358, 126] on input "search" at bounding box center [418, 124] width 178 height 26
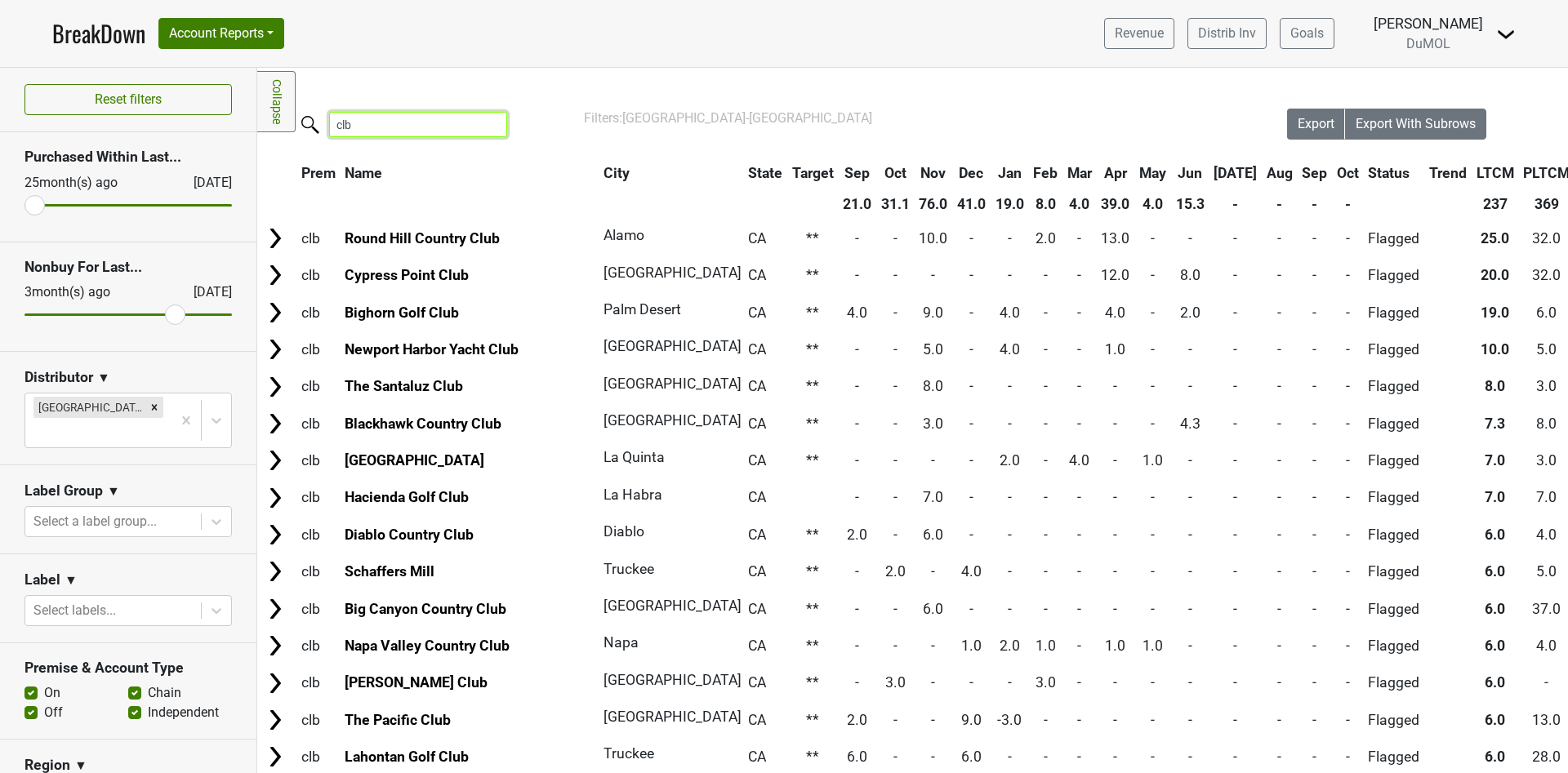
type input "clb"
drag, startPoint x: 159, startPoint y: 310, endPoint x: 237, endPoint y: 295, distance: 79.4
type input "0"
click at [232, 314] on input "range" at bounding box center [128, 315] width 207 height 3
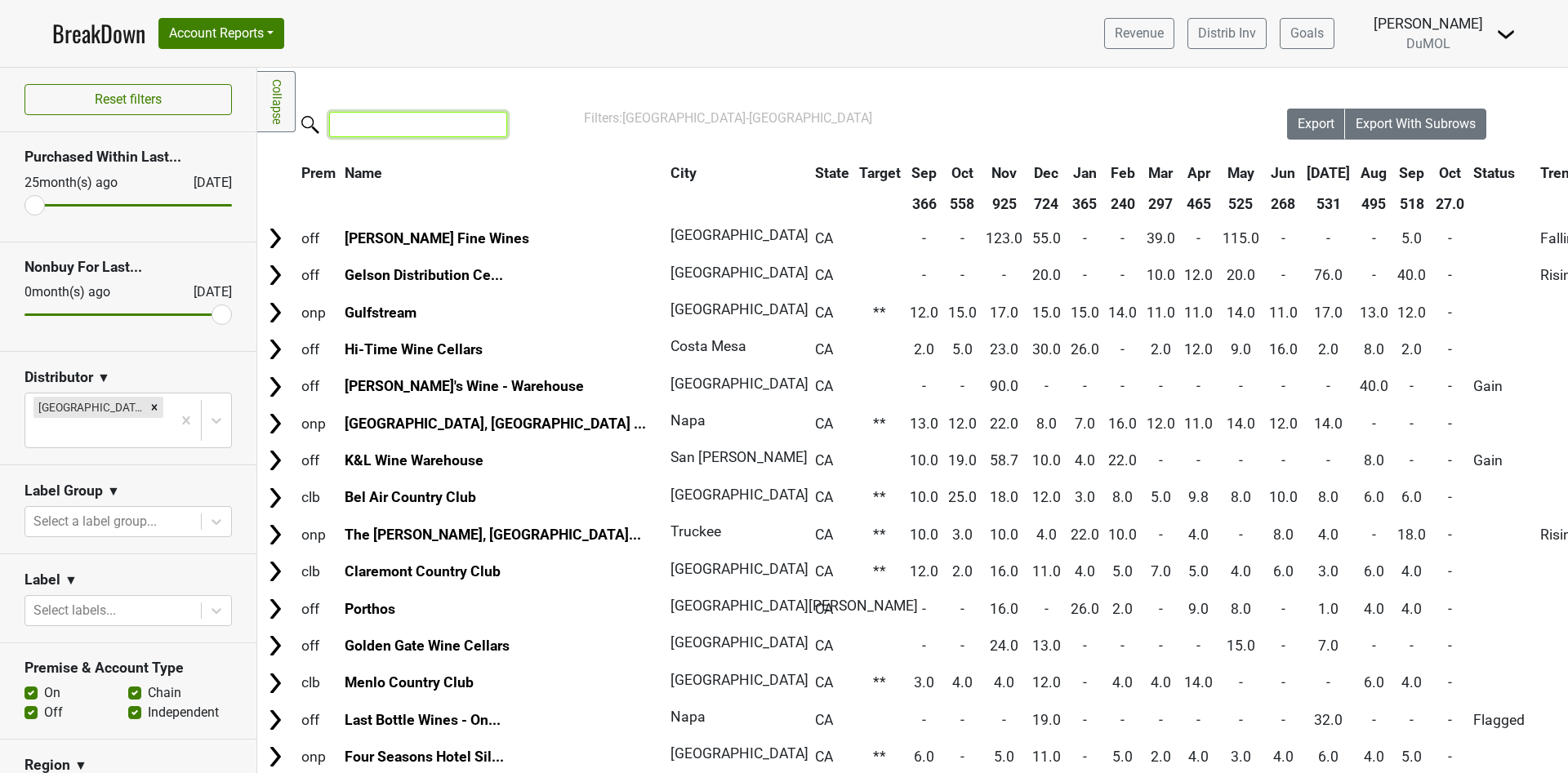
click at [372, 124] on input "search" at bounding box center [418, 124] width 178 height 26
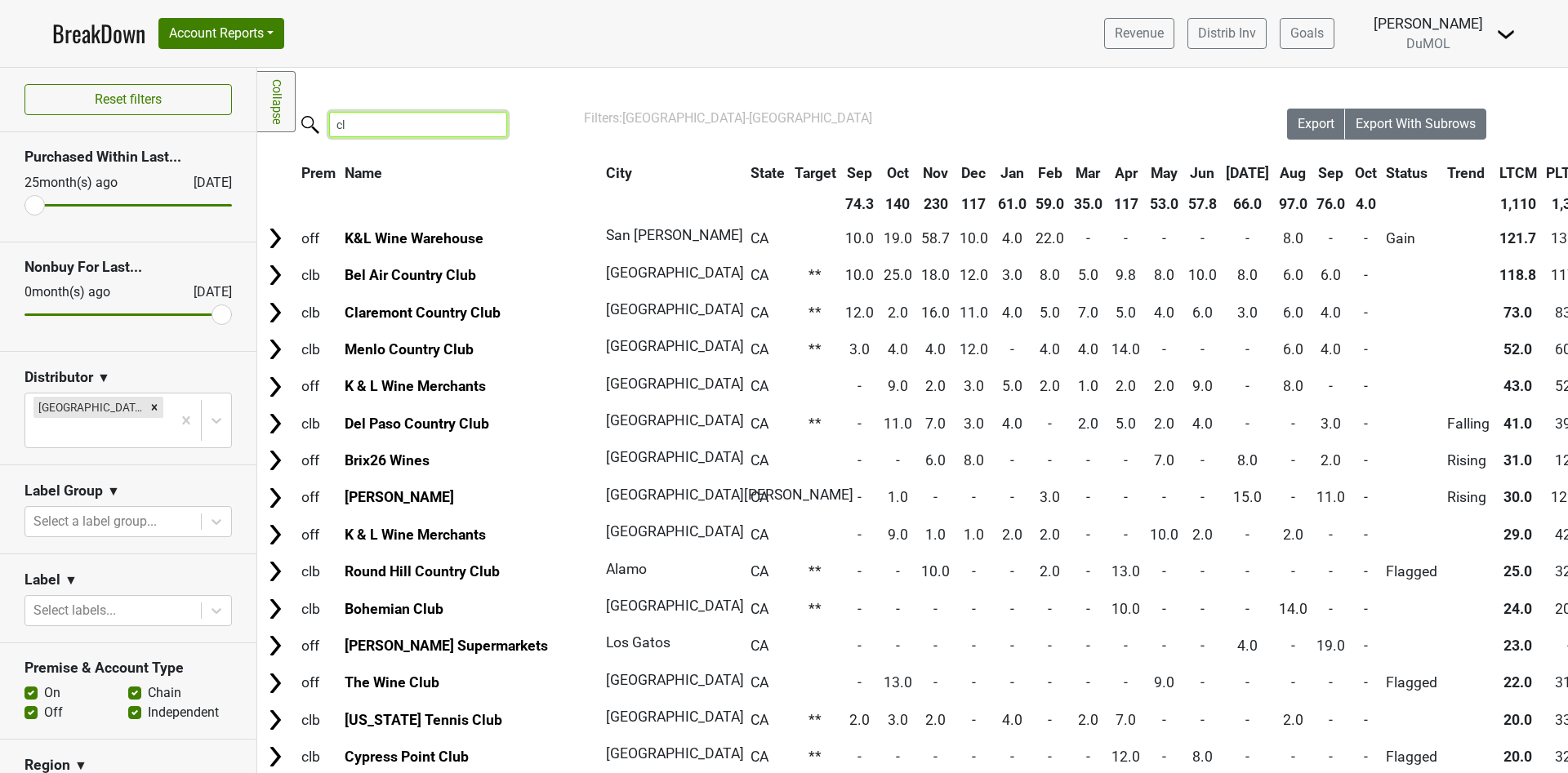
click at [372, 124] on input "cl" at bounding box center [418, 124] width 178 height 26
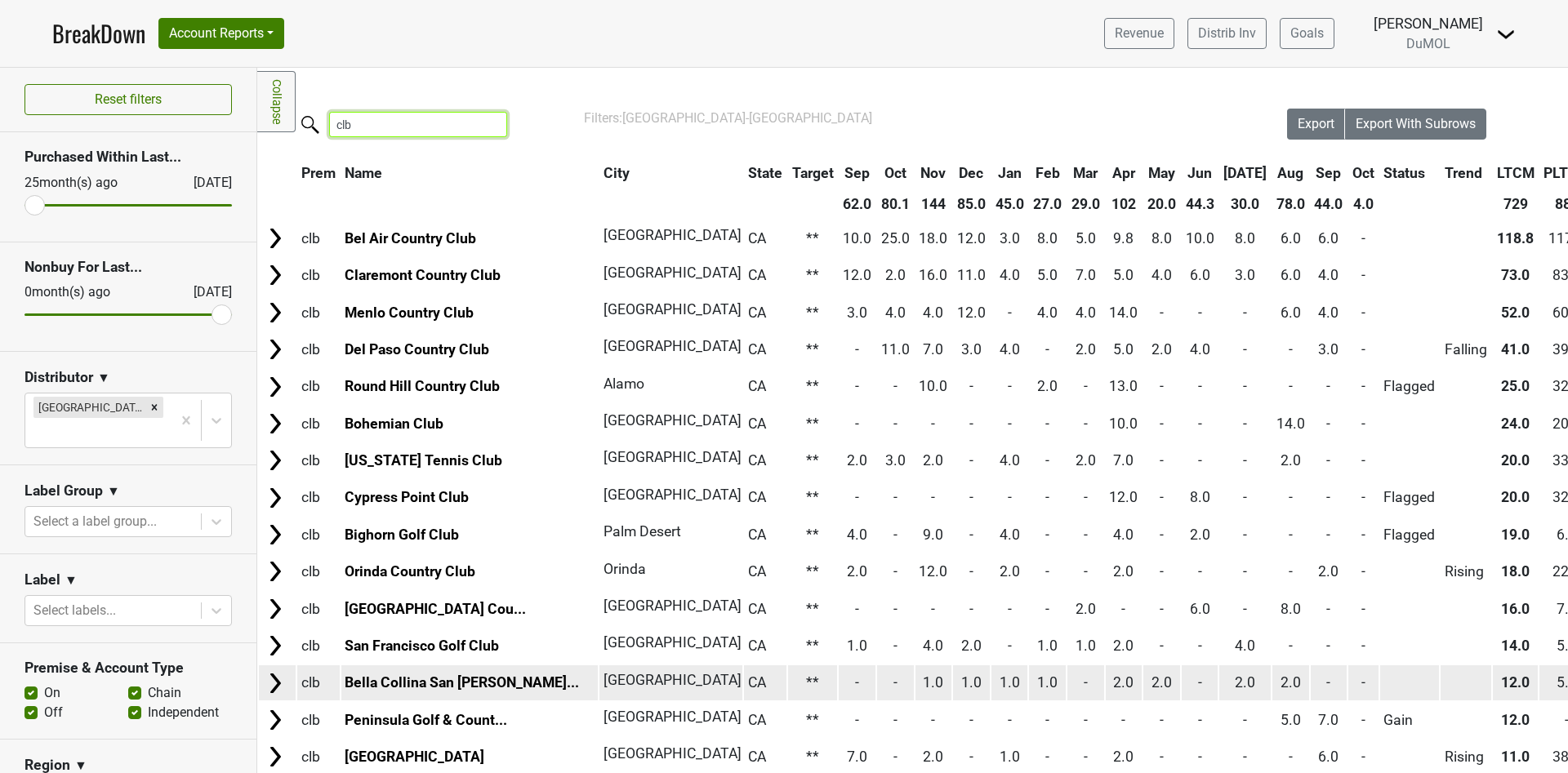
type input "clb"
